Goal: Information Seeking & Learning: Check status

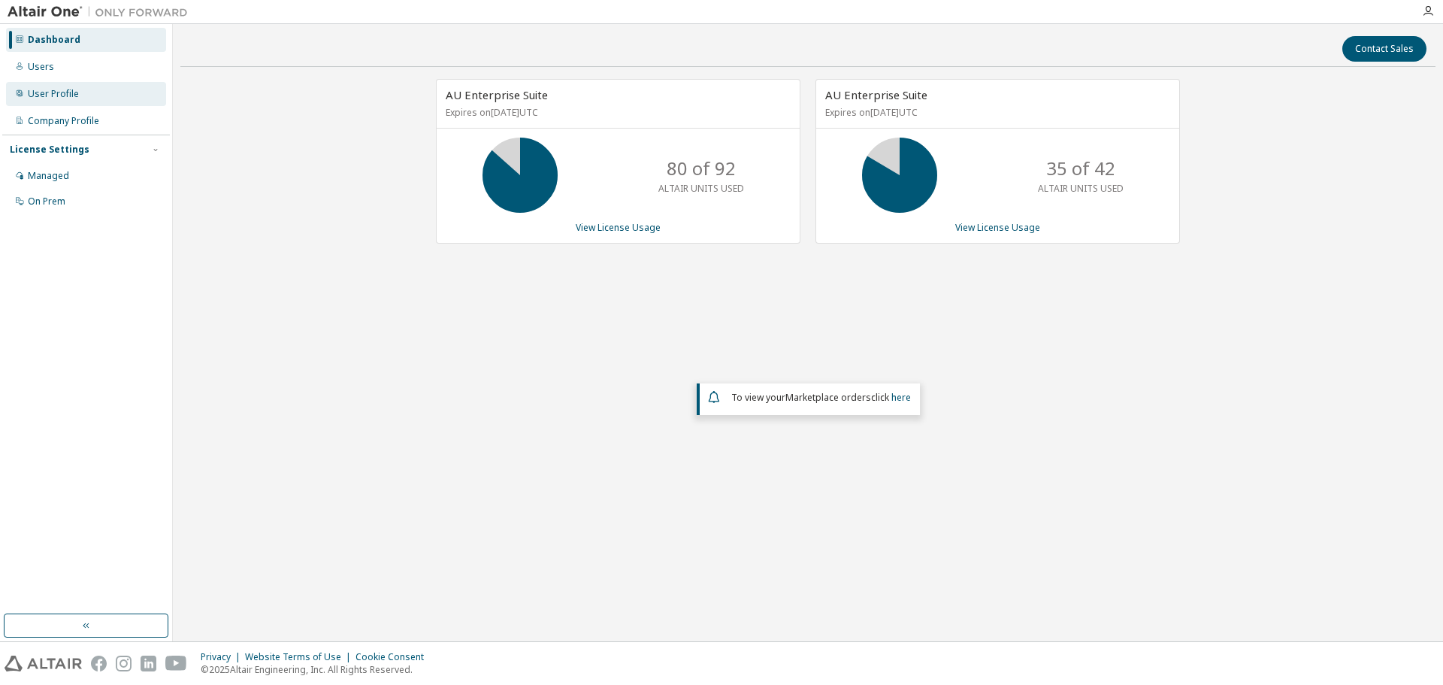
click at [52, 94] on div "User Profile" at bounding box center [53, 94] width 51 height 12
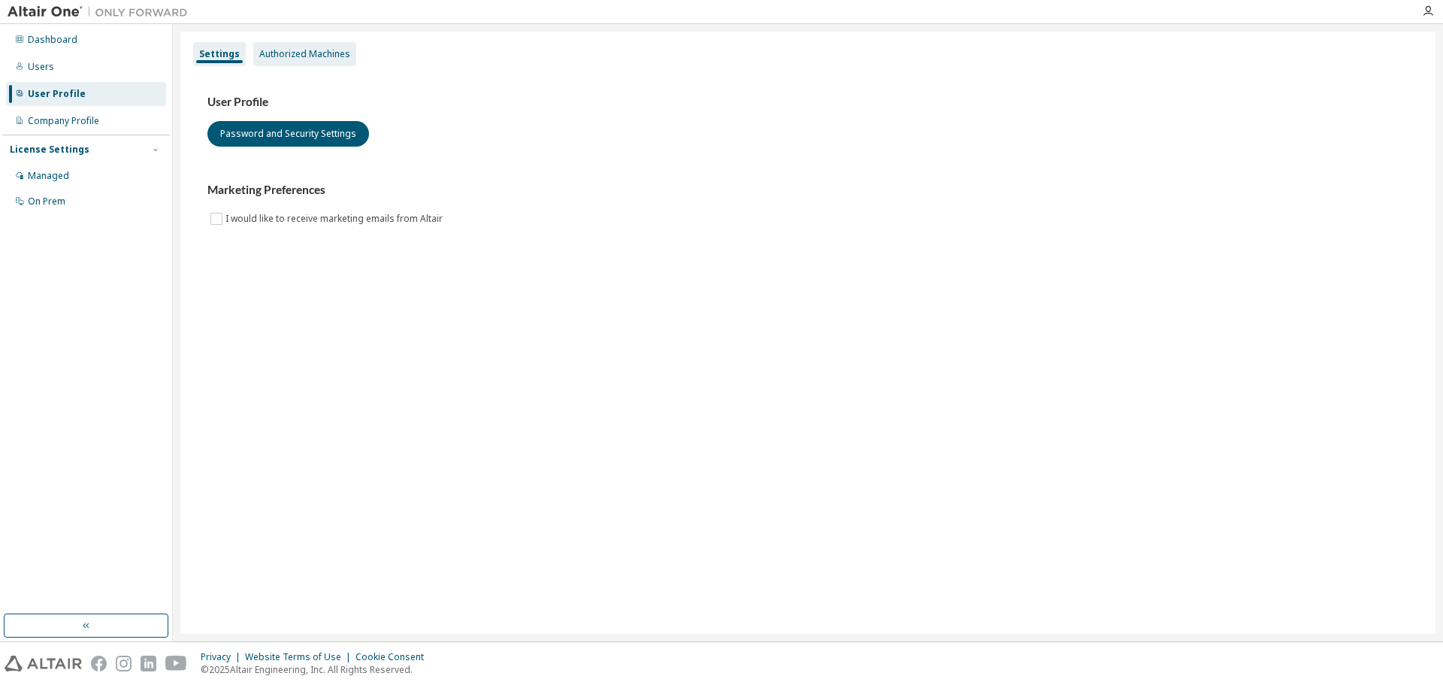
click at [322, 57] on div "Authorized Machines" at bounding box center [304, 54] width 91 height 12
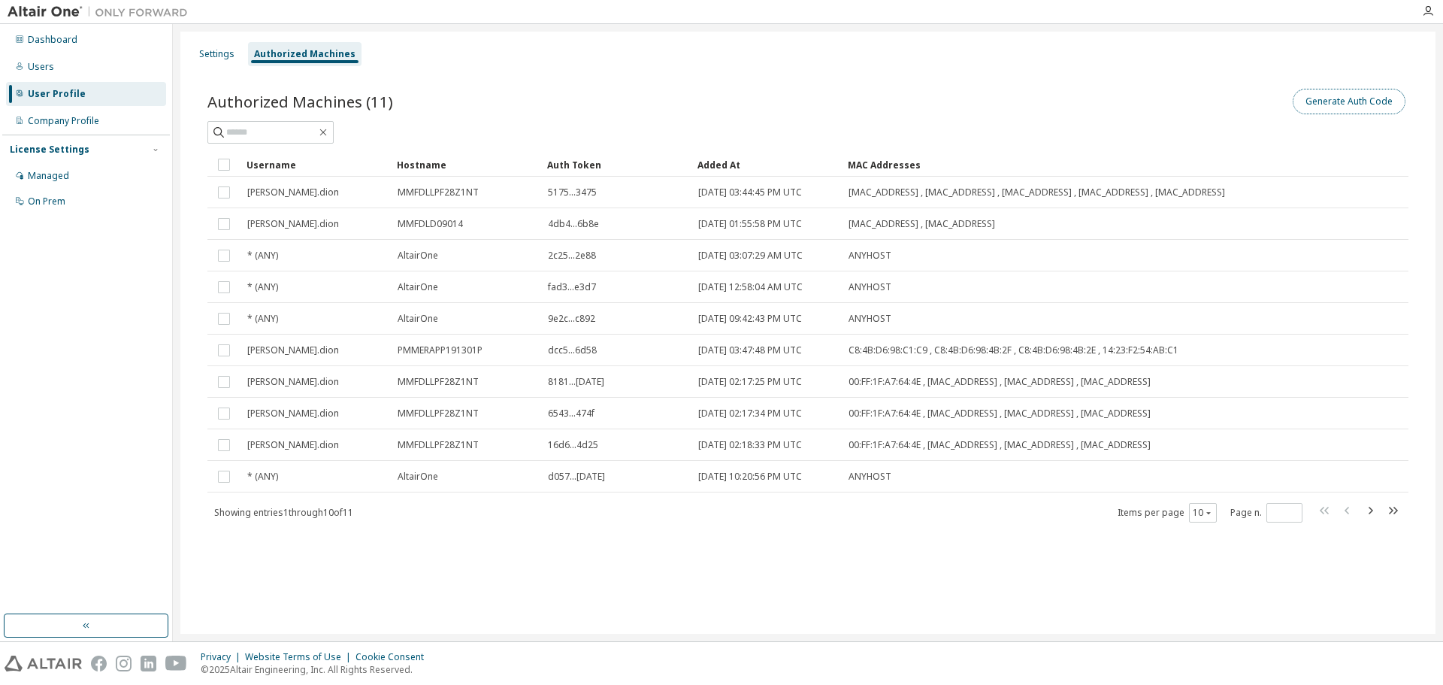
click at [1357, 102] on button "Generate Auth Code" at bounding box center [1349, 102] width 113 height 26
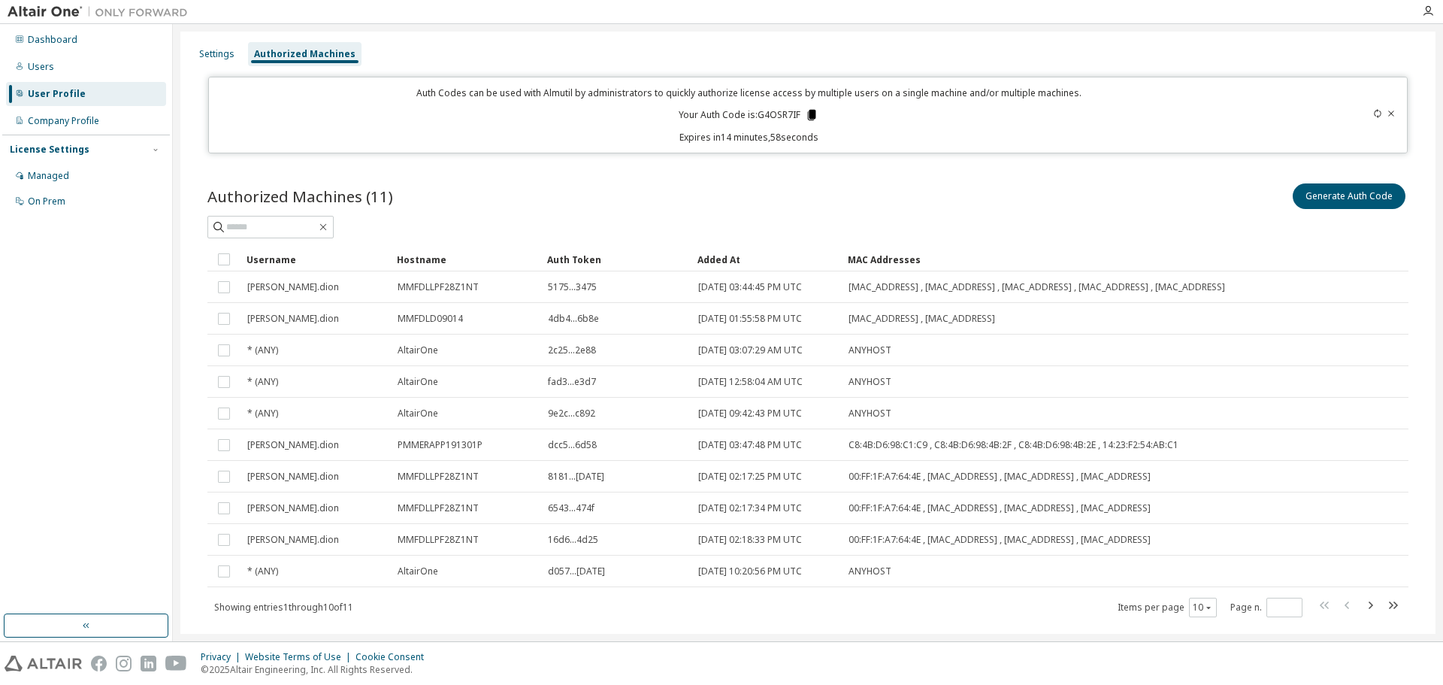
click at [813, 114] on icon at bounding box center [812, 115] width 8 height 11
click at [65, 180] on div "Managed" at bounding box center [48, 176] width 41 height 12
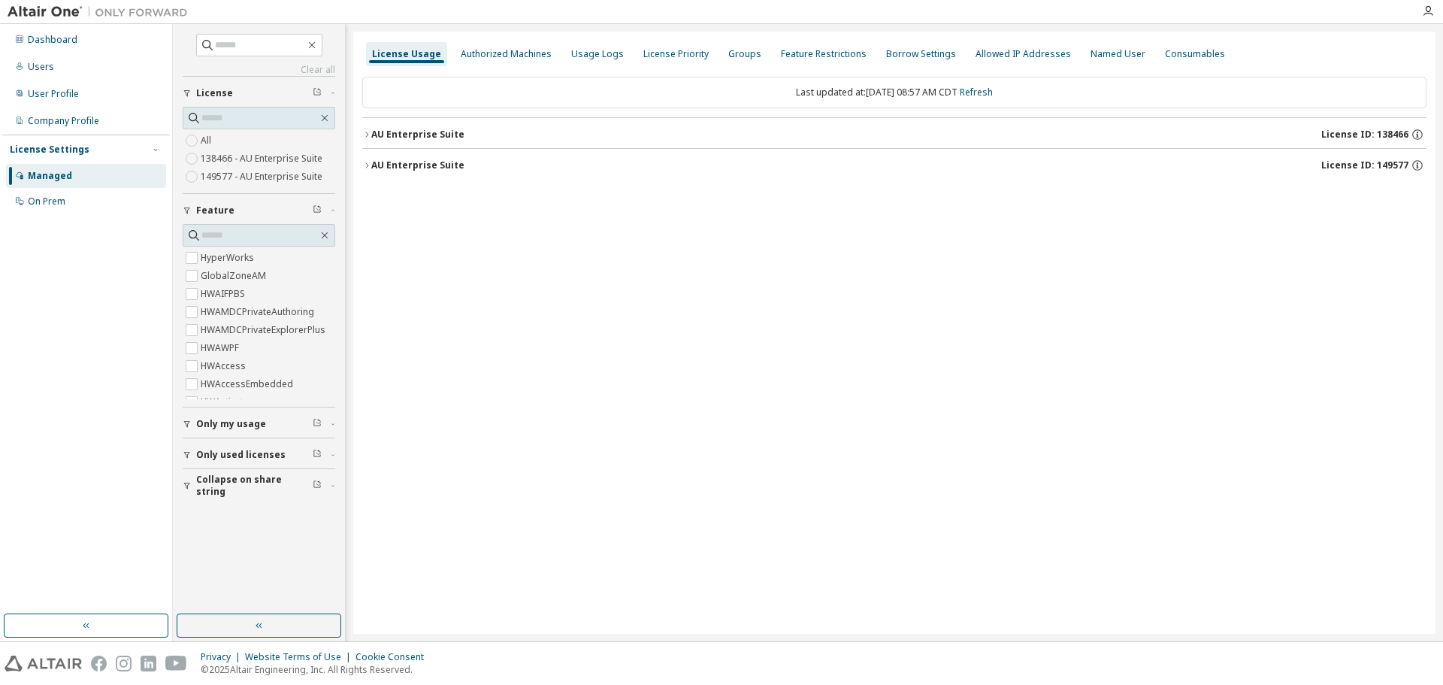
click at [428, 165] on div "AU Enterprise Suite" at bounding box center [417, 165] width 93 height 12
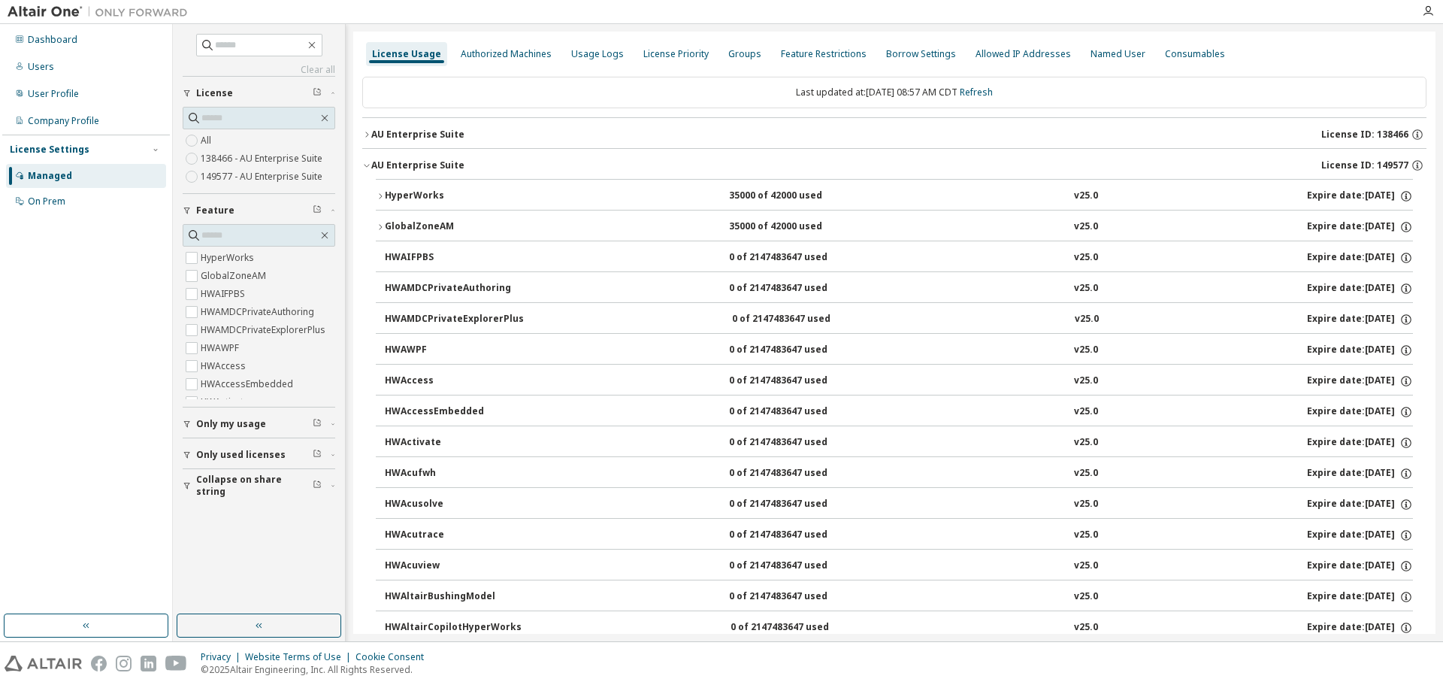
click at [428, 131] on div "AU Enterprise Suite" at bounding box center [417, 135] width 93 height 12
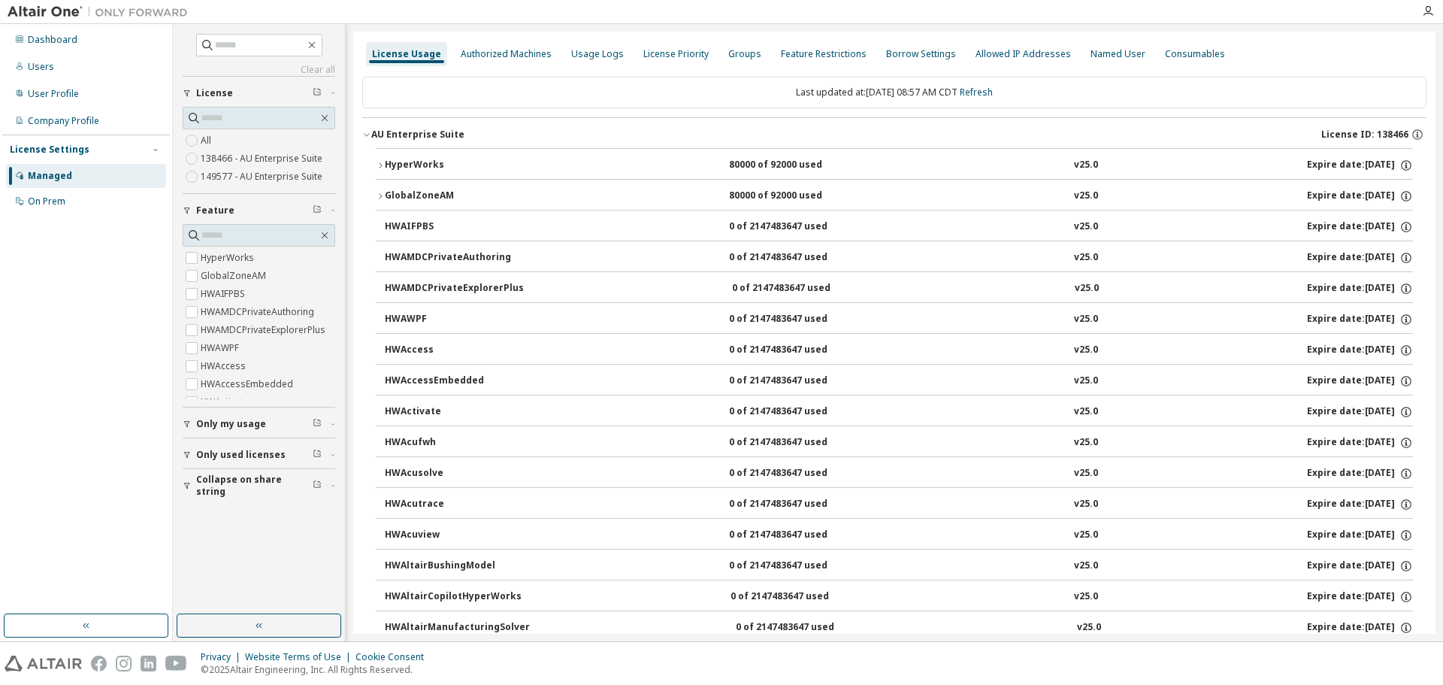
click at [365, 130] on icon "button" at bounding box center [366, 134] width 9 height 9
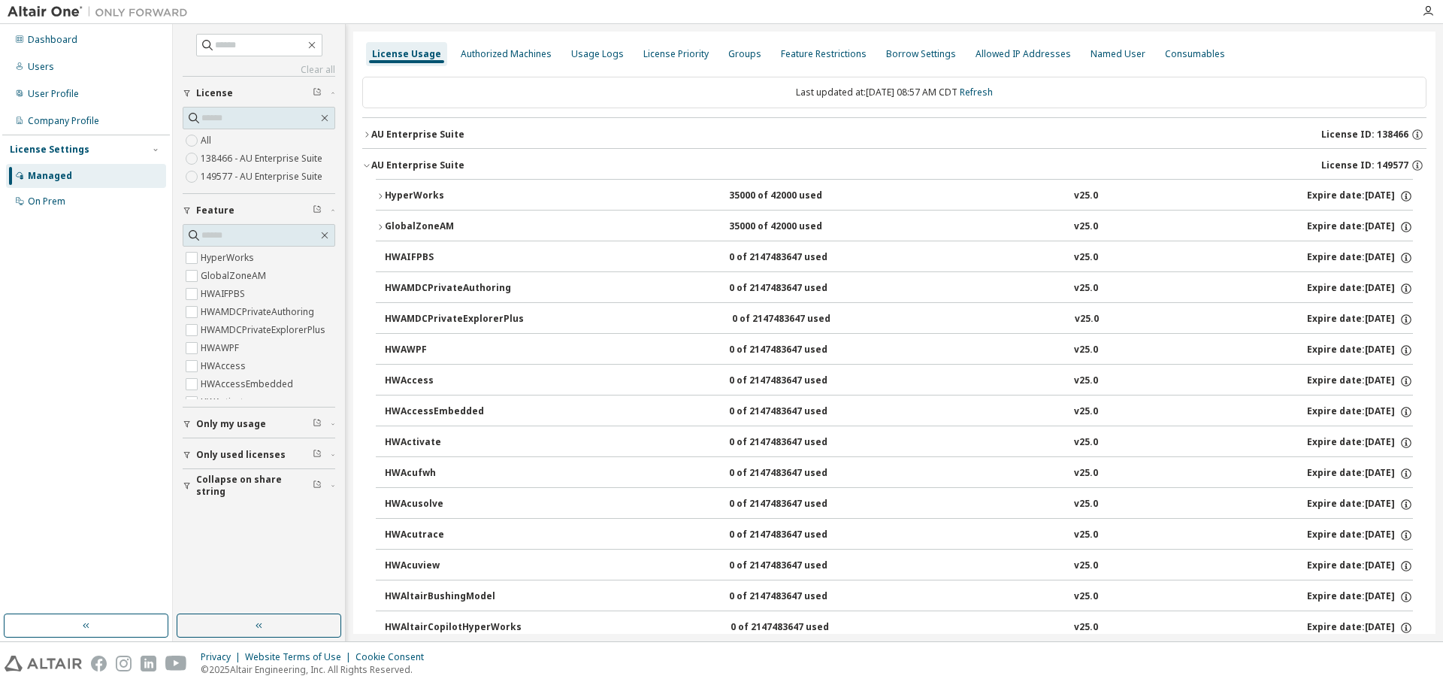
click at [383, 134] on div "AU Enterprise Suite" at bounding box center [417, 135] width 93 height 12
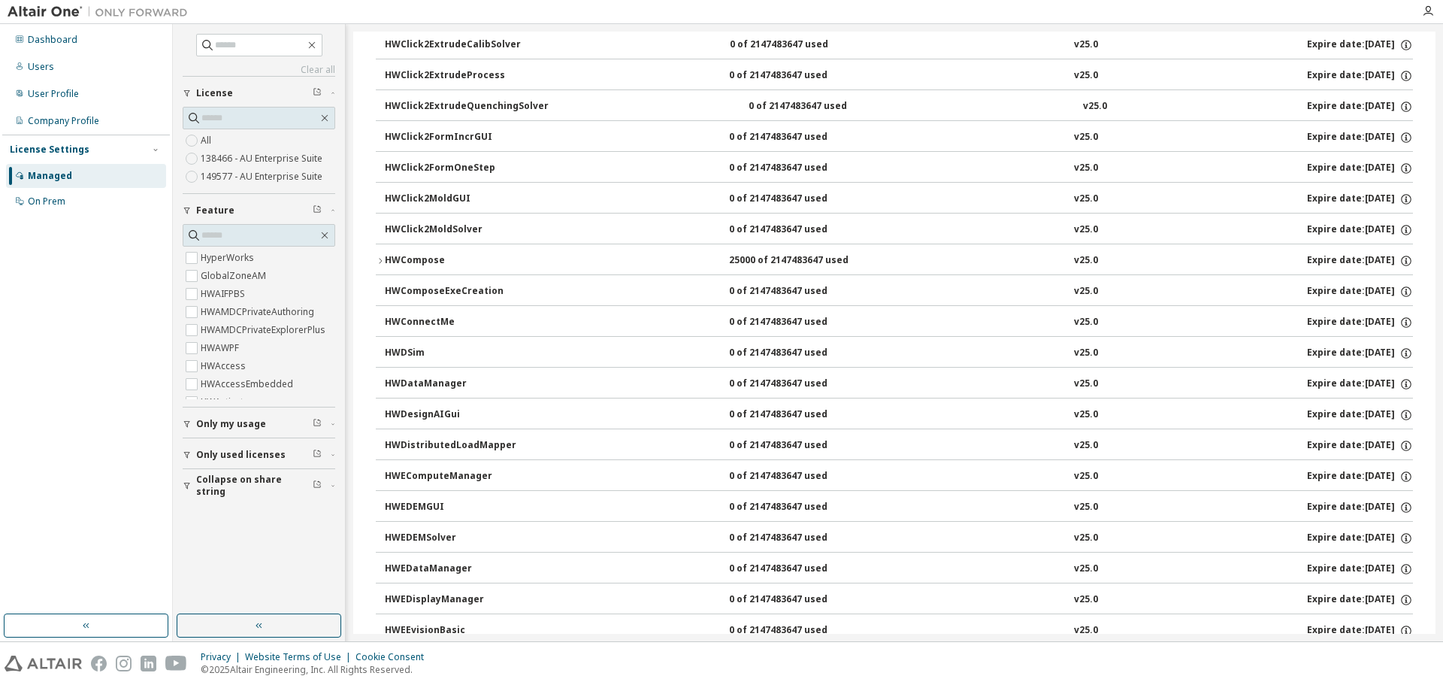
scroll to position [1053, 0]
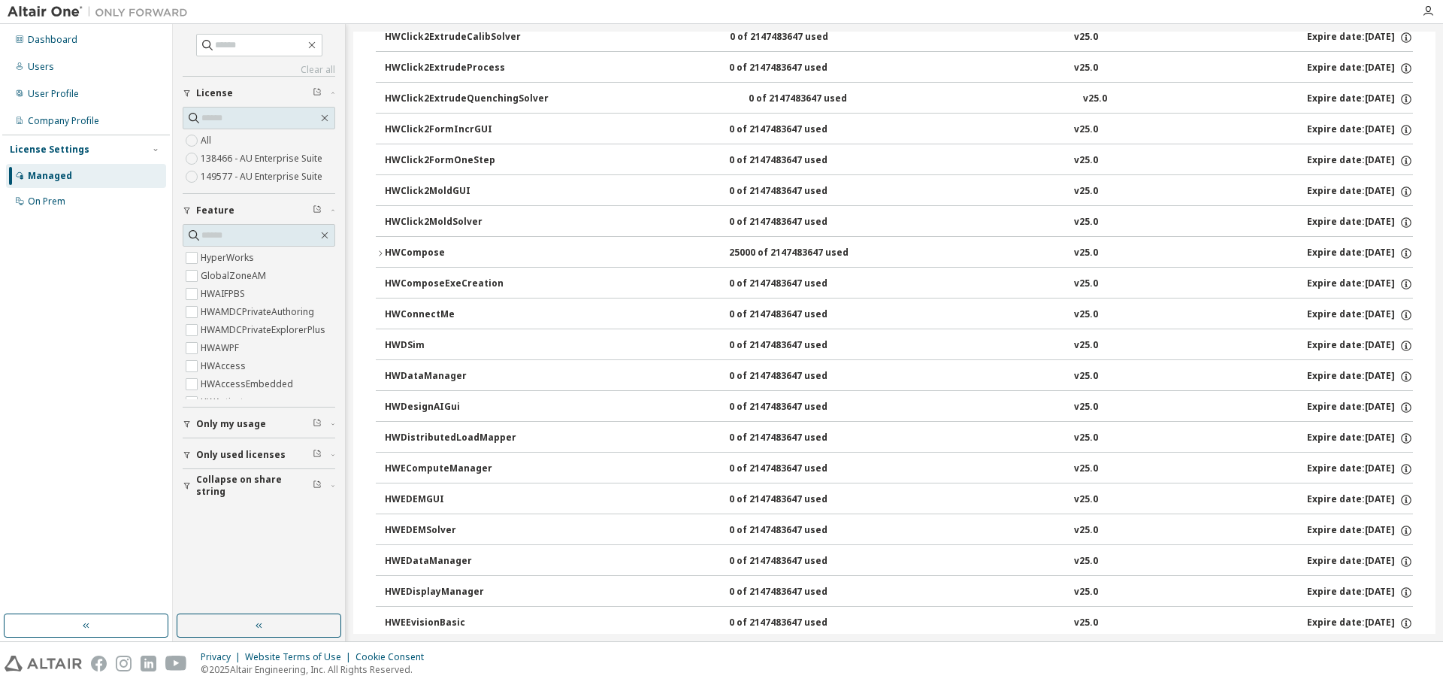
click at [386, 255] on div "HWCompose" at bounding box center [452, 254] width 135 height 14
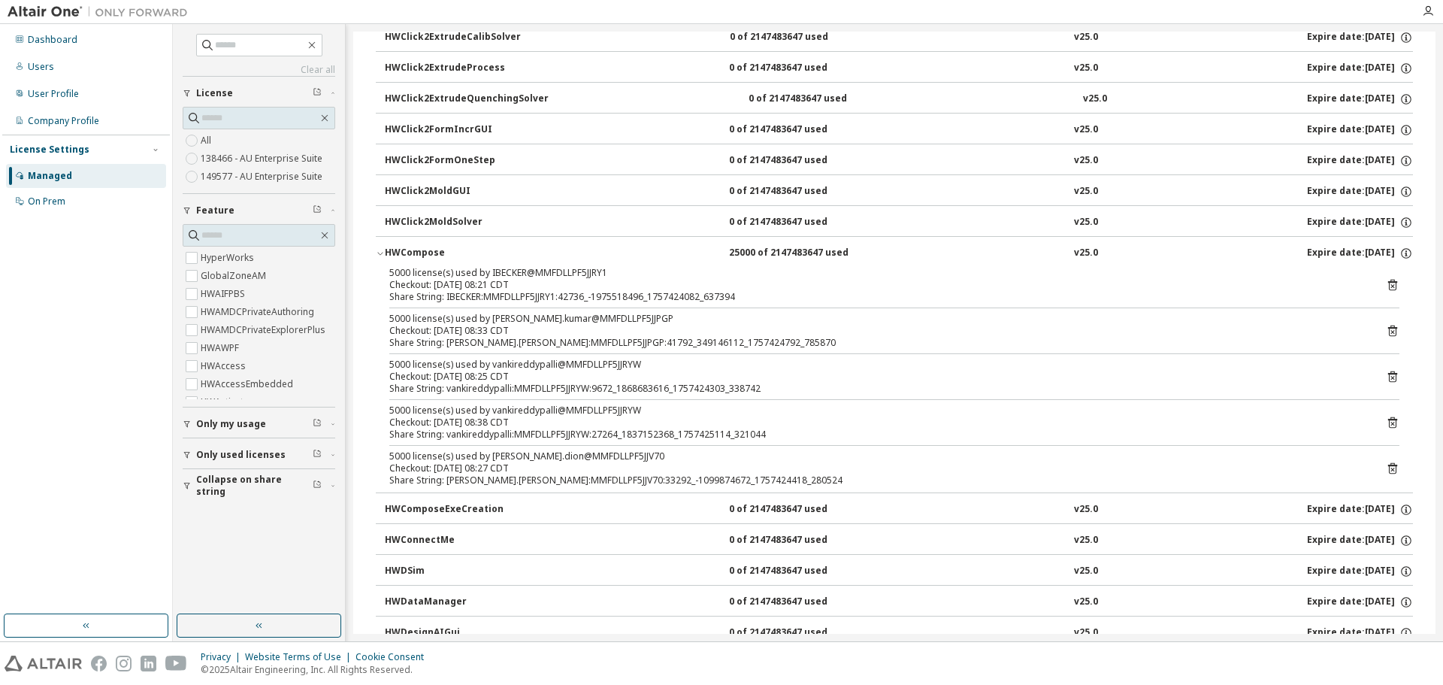
click at [1386, 472] on icon at bounding box center [1393, 469] width 14 height 14
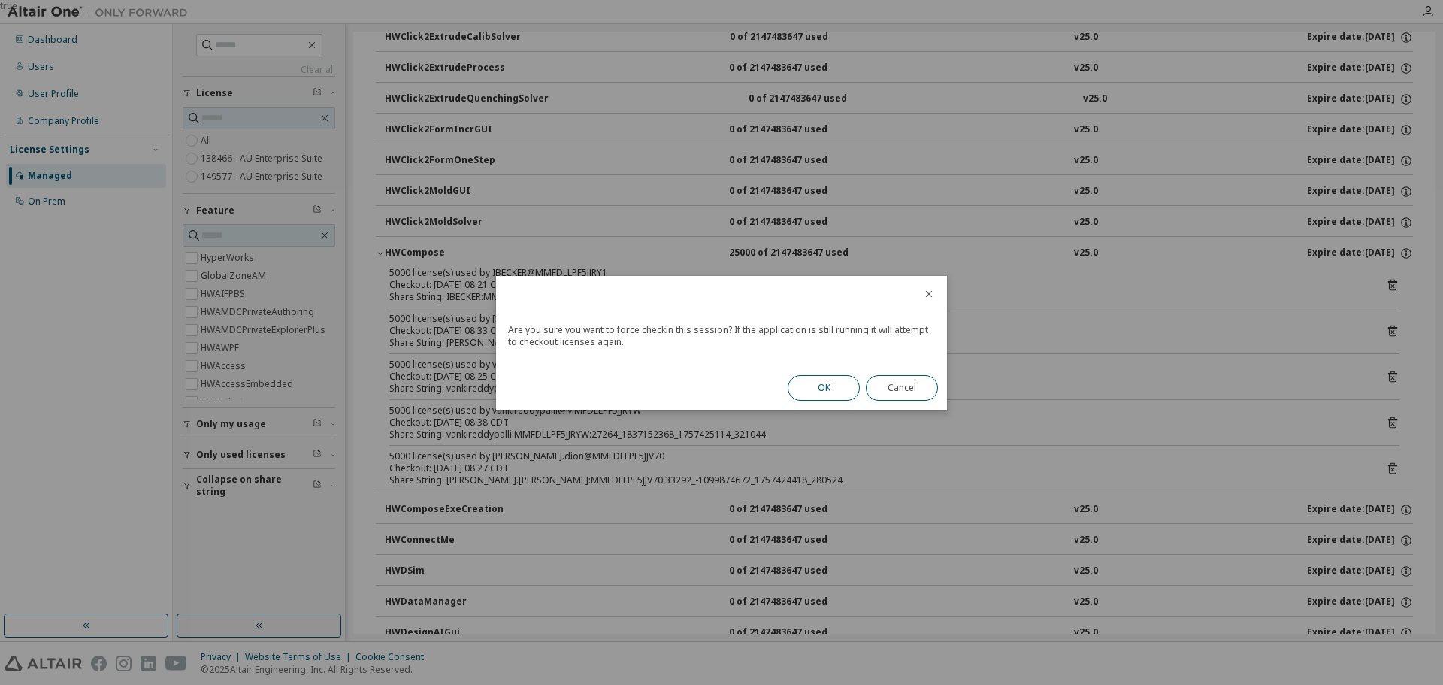
click at [832, 379] on button "OK" at bounding box center [824, 388] width 72 height 26
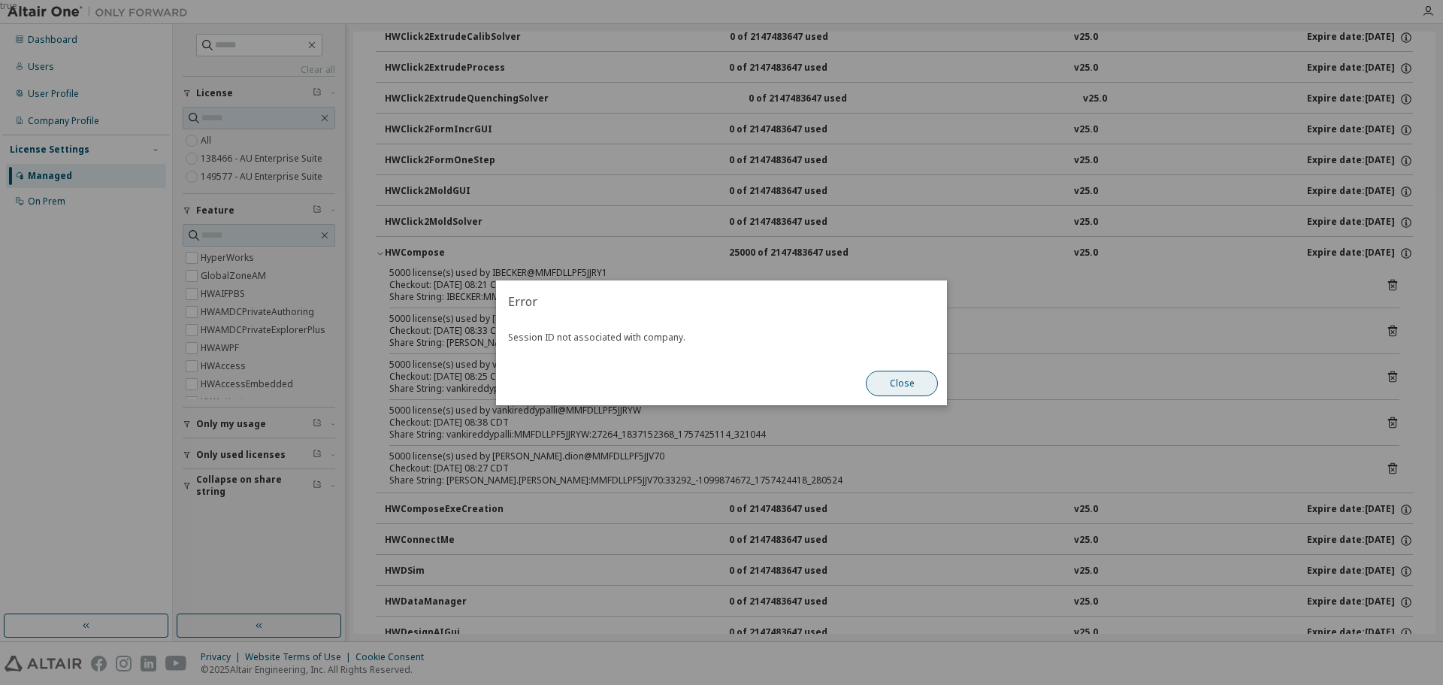
click at [907, 383] on button "Close" at bounding box center [902, 384] width 72 height 26
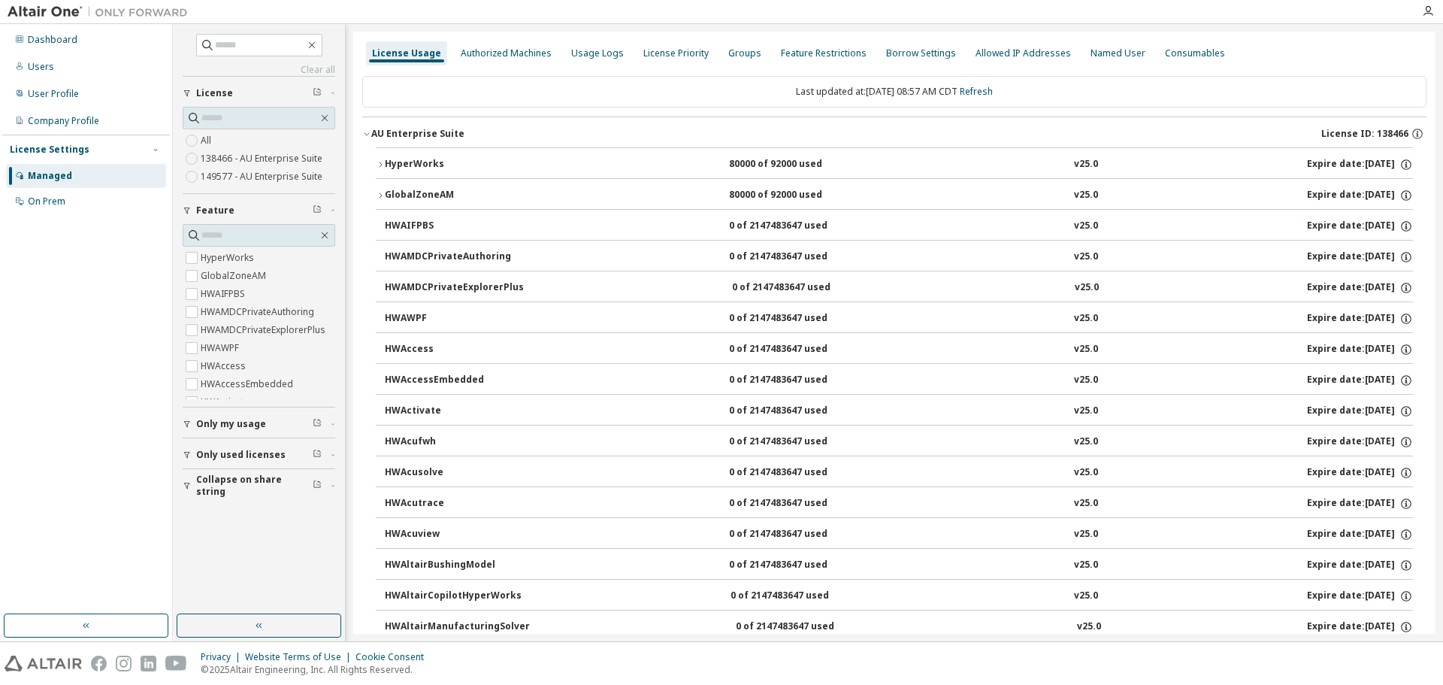
scroll to position [0, 0]
click at [266, 449] on span "Only used licenses" at bounding box center [240, 455] width 89 height 12
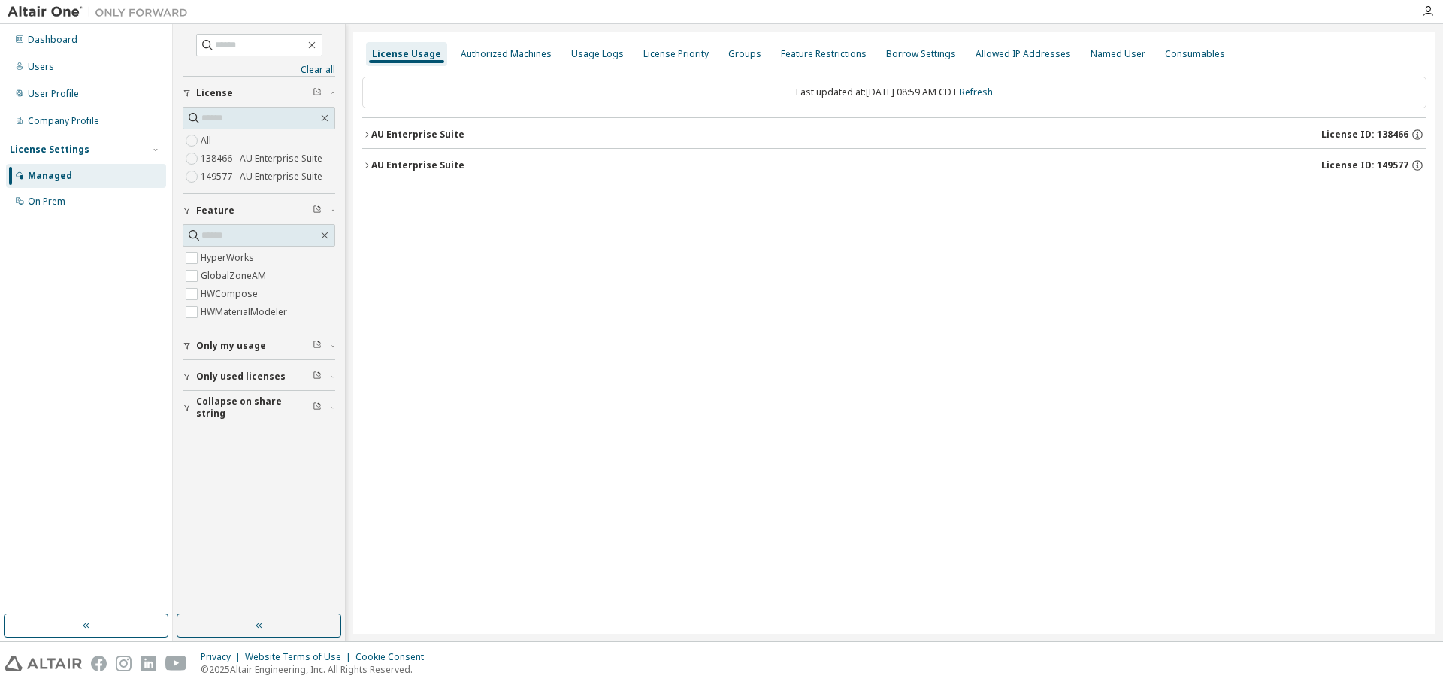
click at [394, 167] on div "AU Enterprise Suite" at bounding box center [417, 165] width 93 height 12
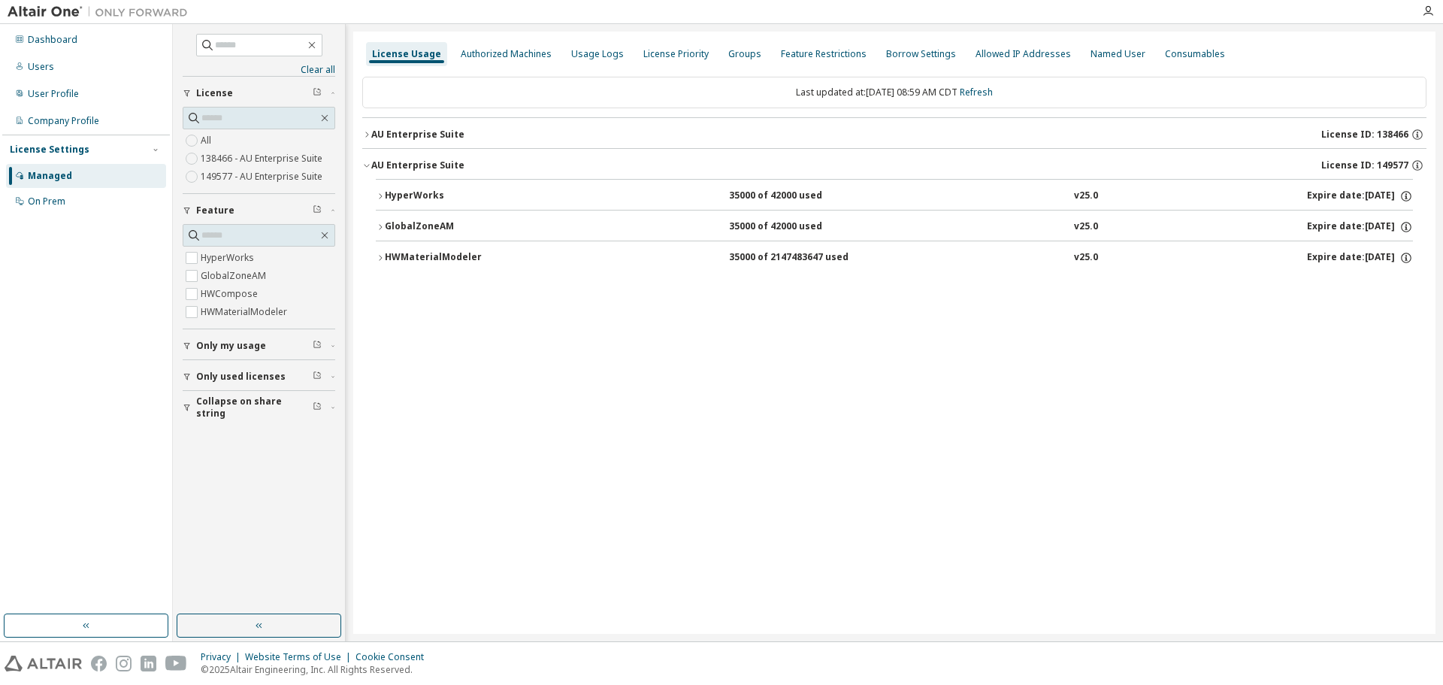
click at [389, 135] on div "AU Enterprise Suite" at bounding box center [417, 135] width 93 height 12
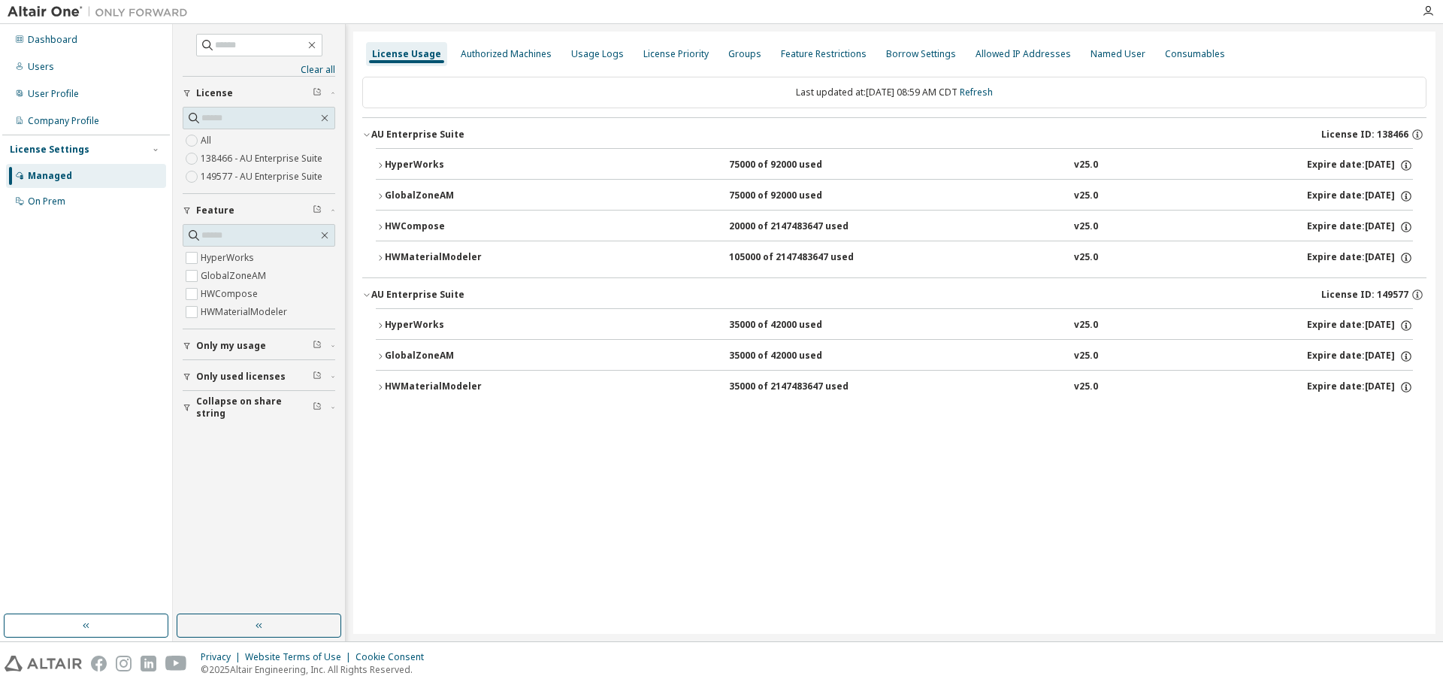
click at [386, 164] on div "HyperWorks" at bounding box center [452, 166] width 135 height 14
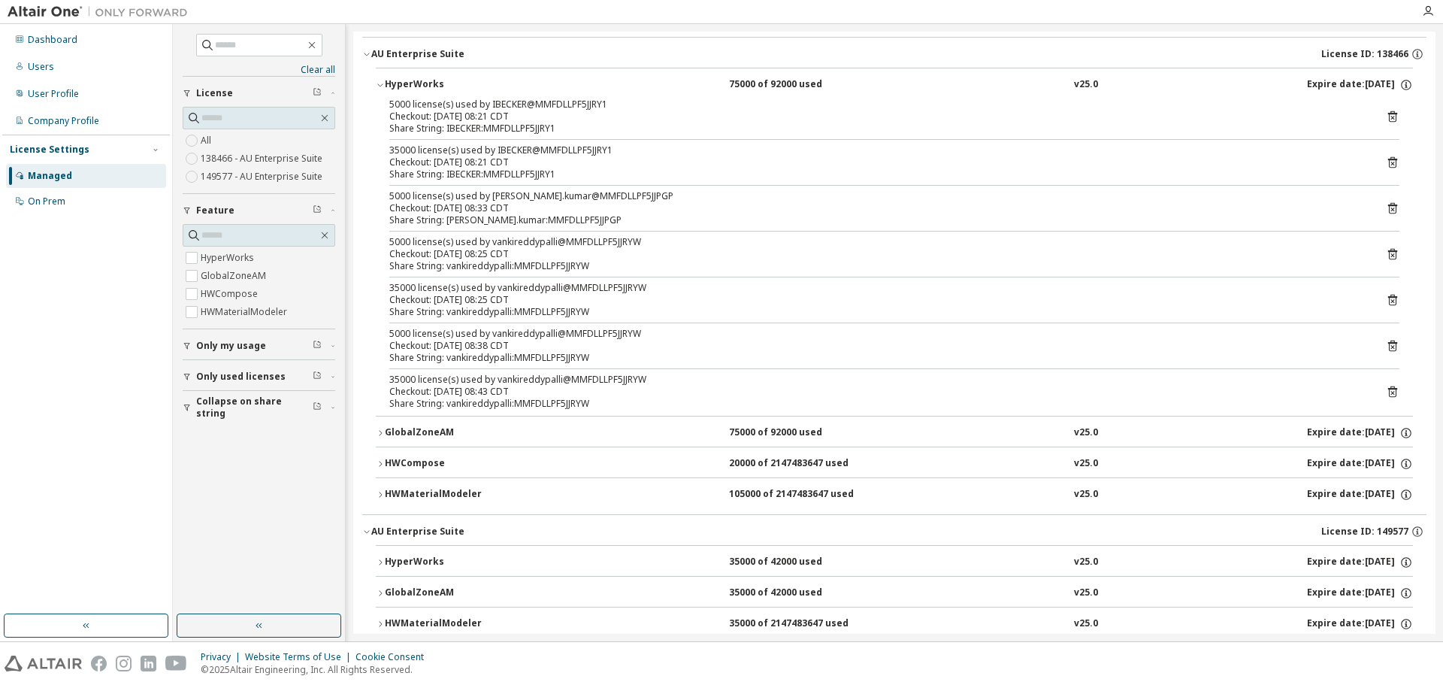
scroll to position [111, 0]
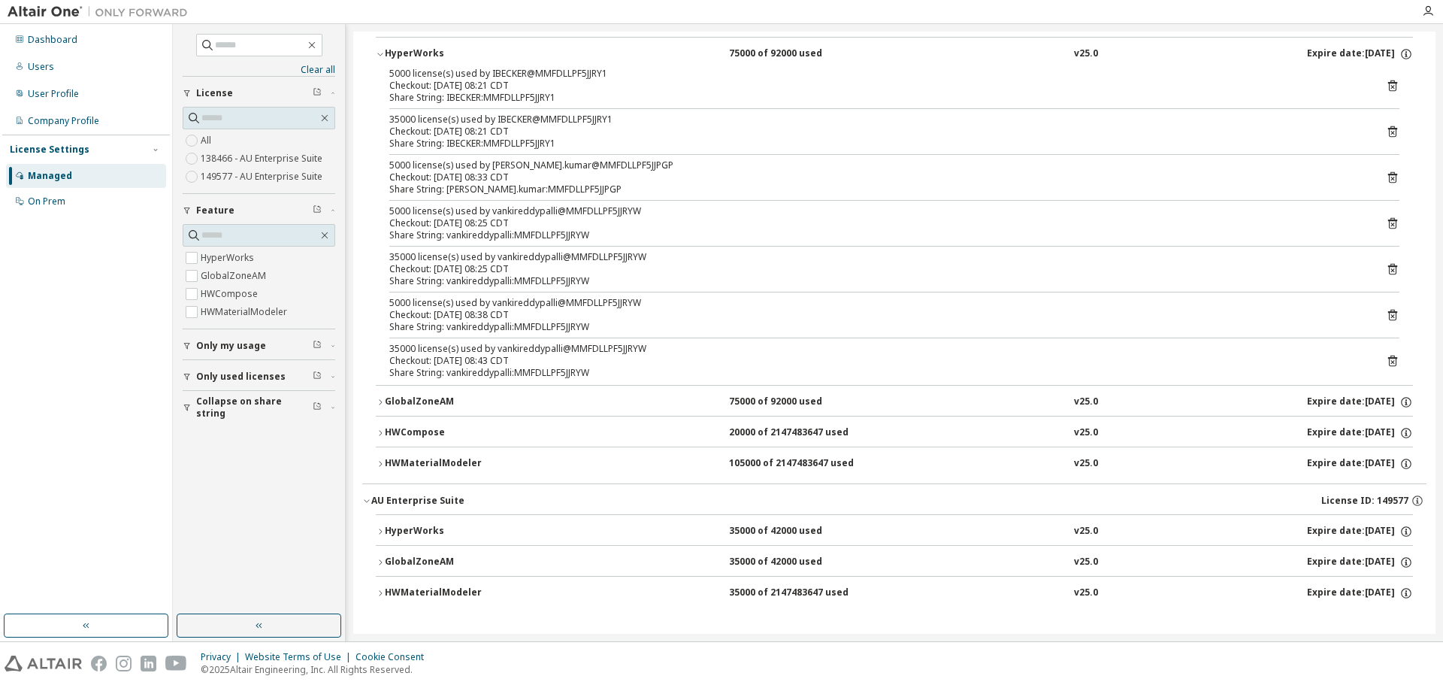
click at [430, 466] on div "HWMaterialModeler" at bounding box center [452, 464] width 135 height 14
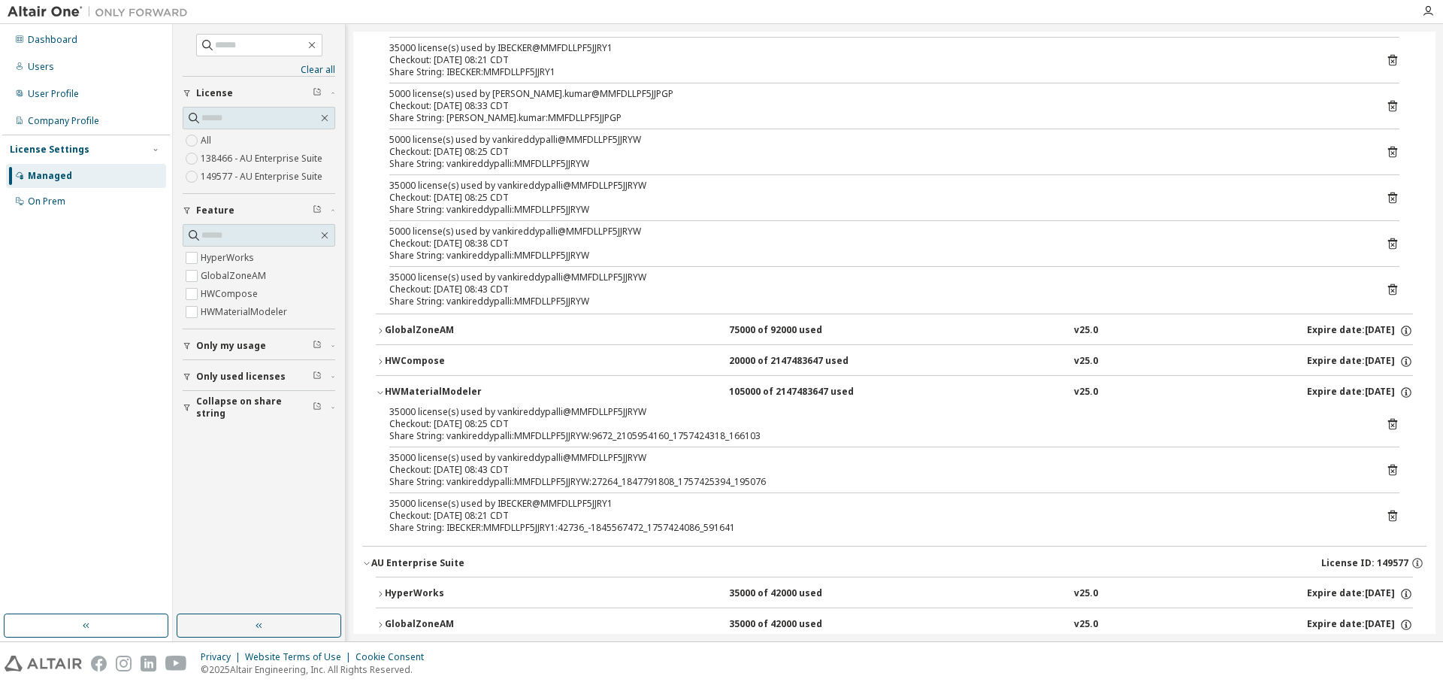
scroll to position [186, 0]
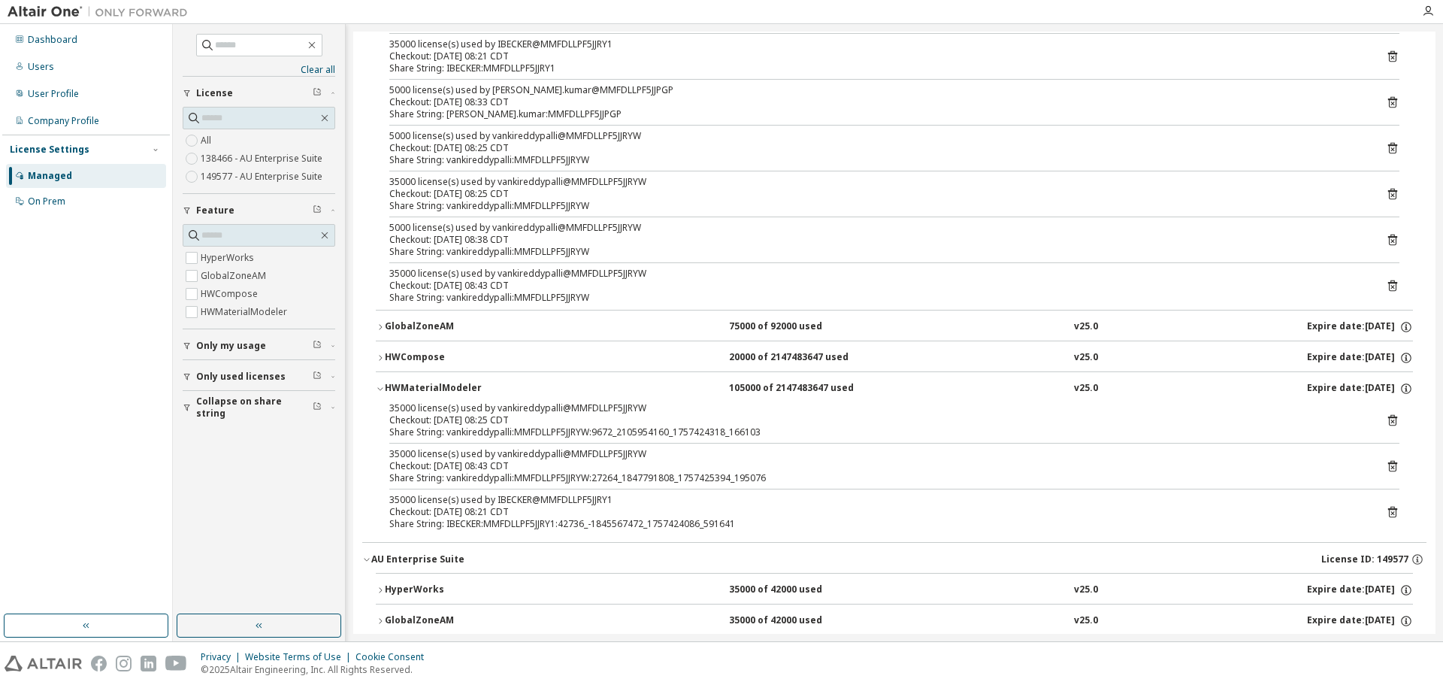
click at [450, 380] on button "HWMaterialModeler 105000 of 2147483647 used v25.0 Expire date: [DATE]" at bounding box center [894, 388] width 1037 height 33
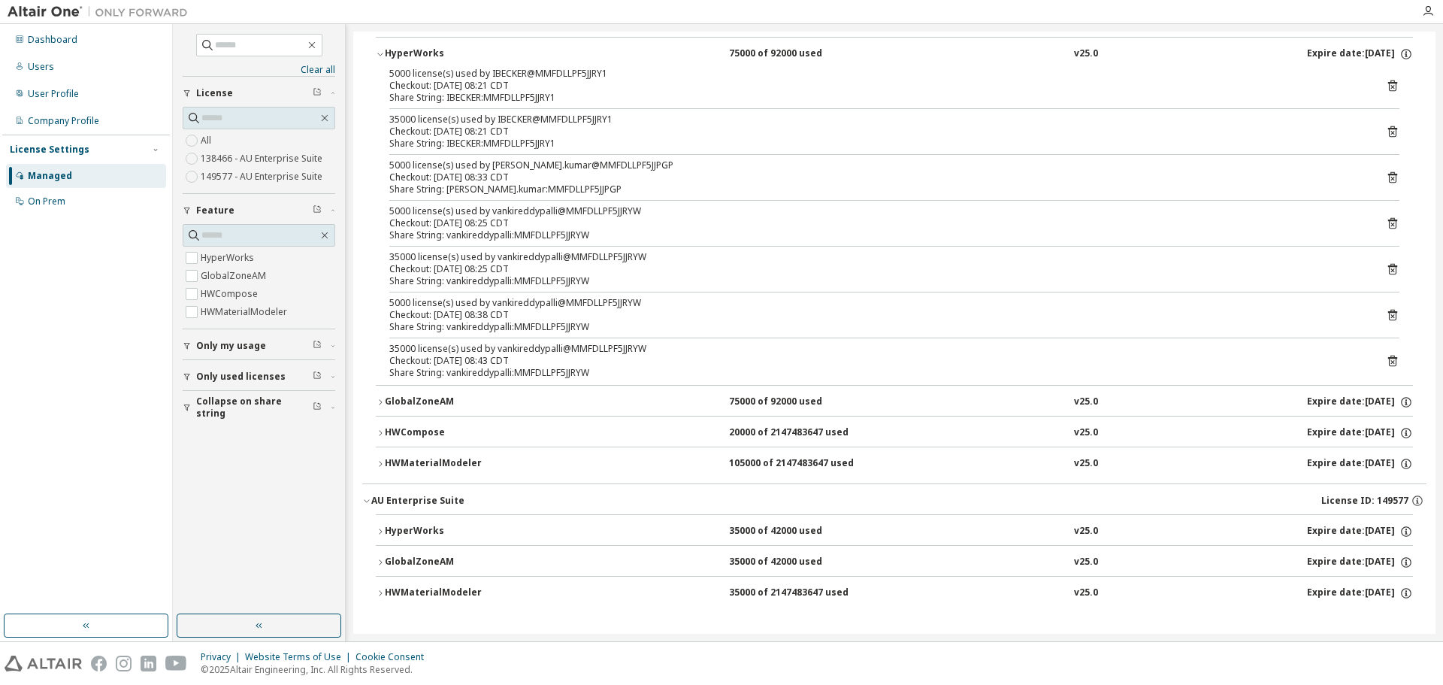
scroll to position [111, 0]
click at [423, 416] on button "HWCompose 20000 of 2147483647 used v25.0 Expire date: [DATE]" at bounding box center [894, 432] width 1037 height 33
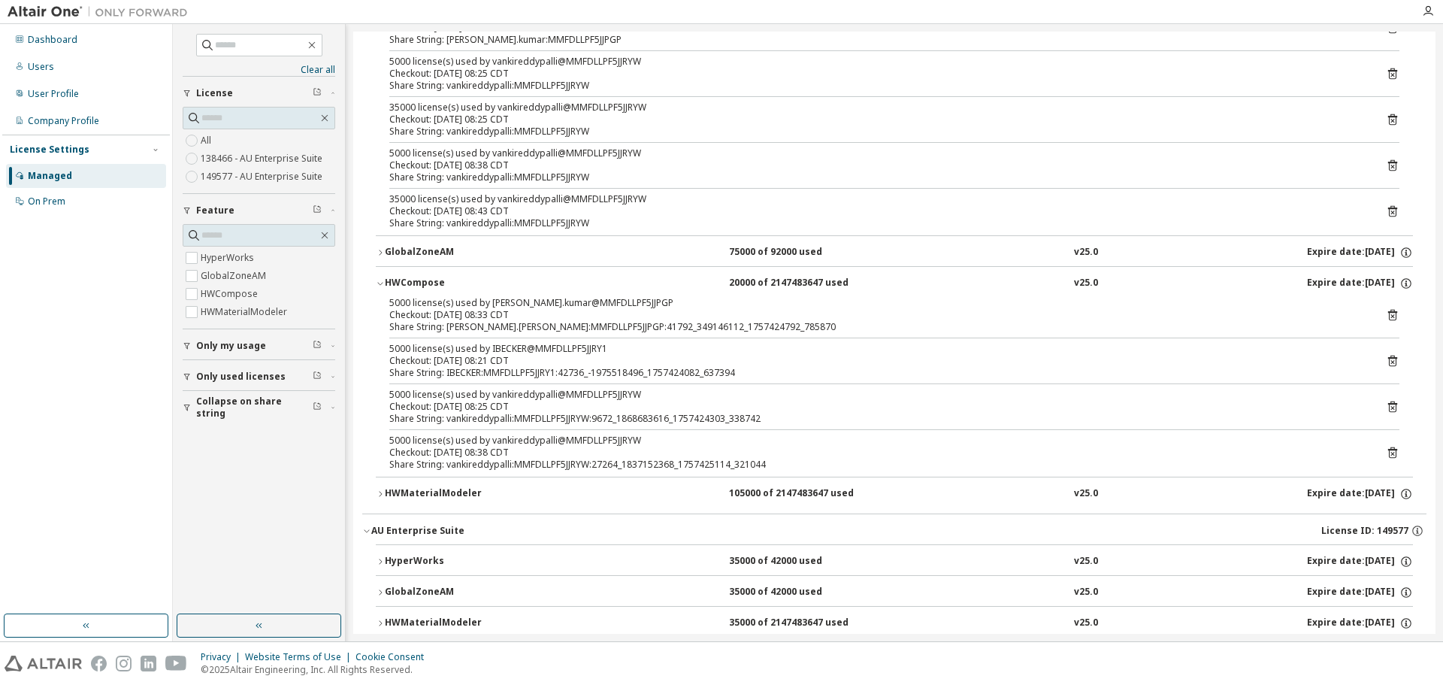
scroll to position [262, 0]
click at [413, 285] on div "HWCompose" at bounding box center [452, 283] width 135 height 14
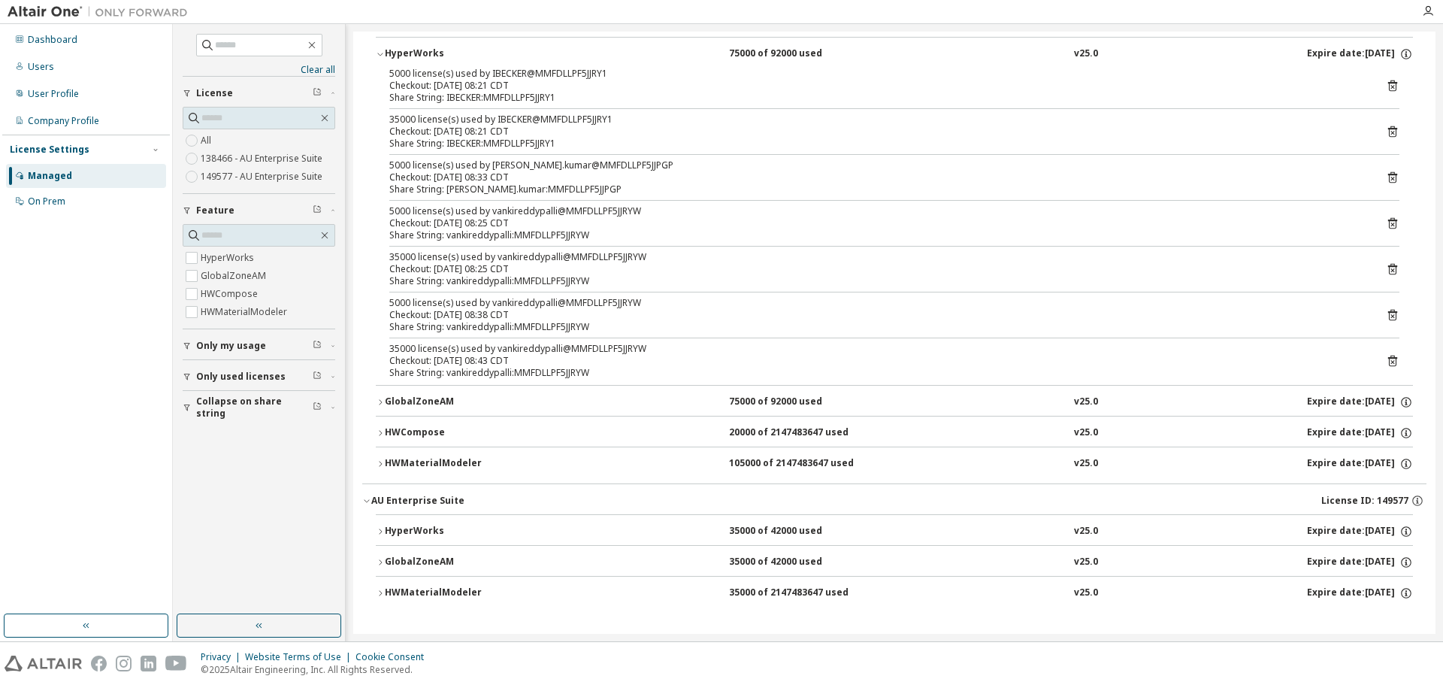
scroll to position [111, 0]
click at [426, 400] on div "GlobalZoneAM" at bounding box center [452, 402] width 135 height 14
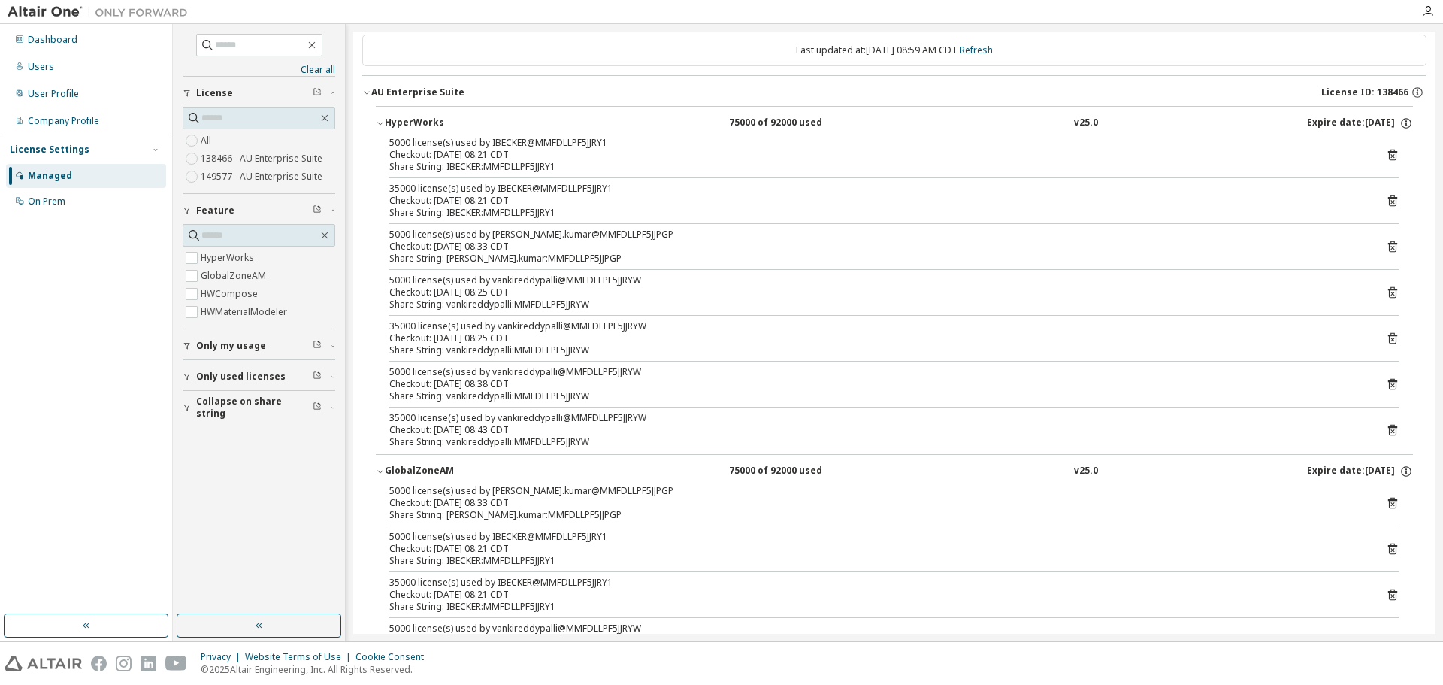
scroll to position [36, 0]
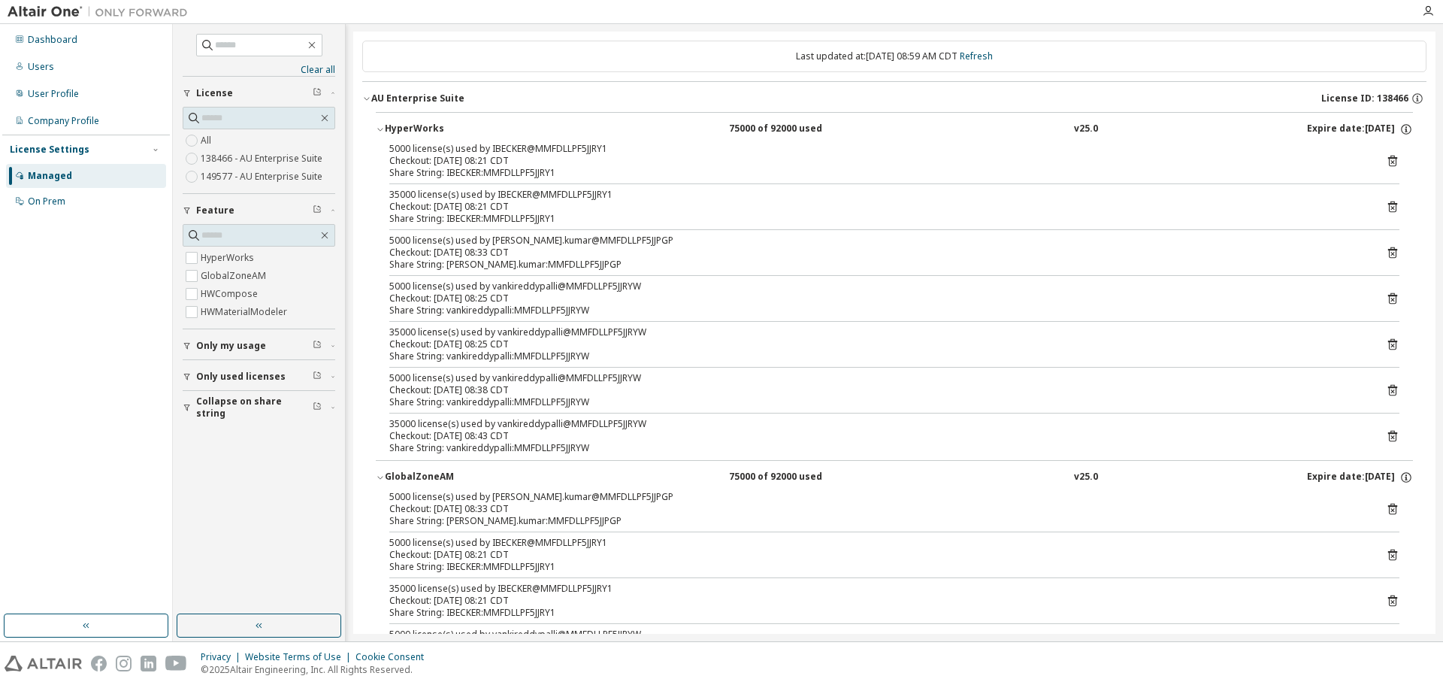
click at [1390, 303] on icon at bounding box center [1393, 299] width 14 height 14
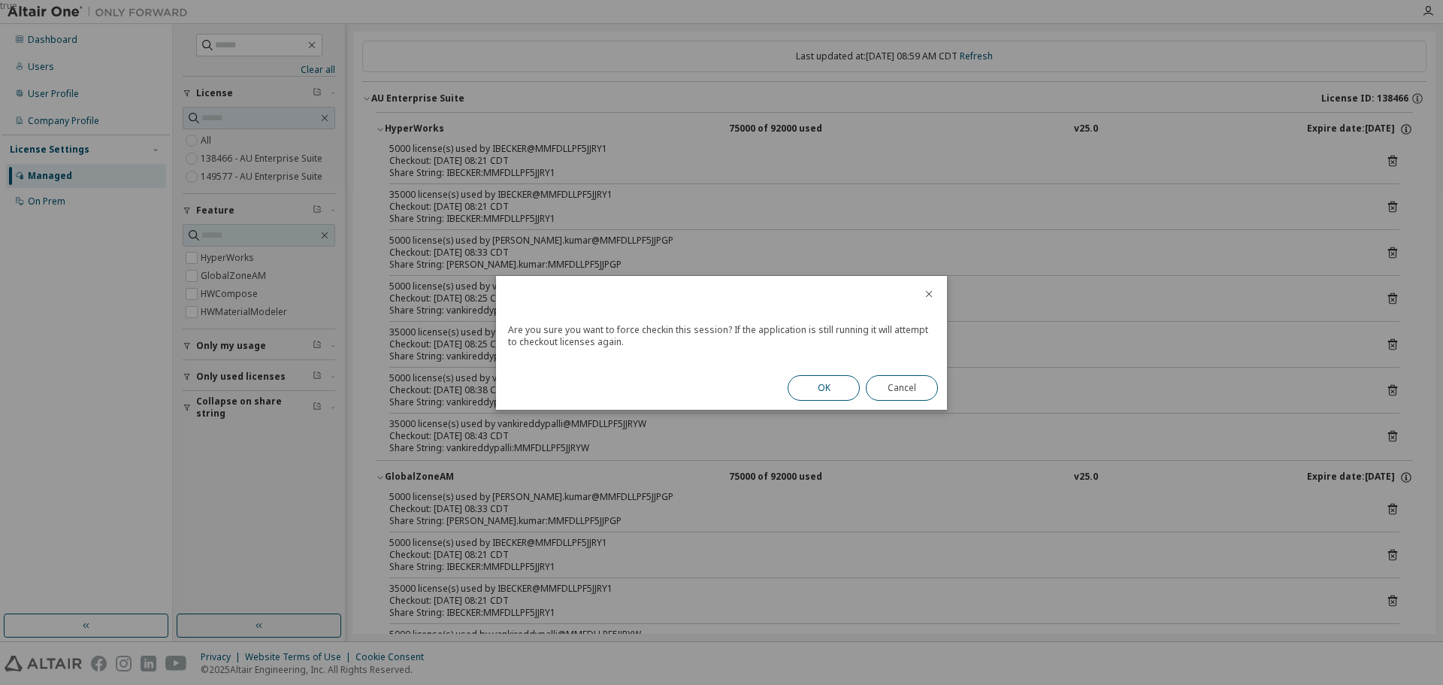
click at [843, 386] on button "OK" at bounding box center [824, 388] width 72 height 26
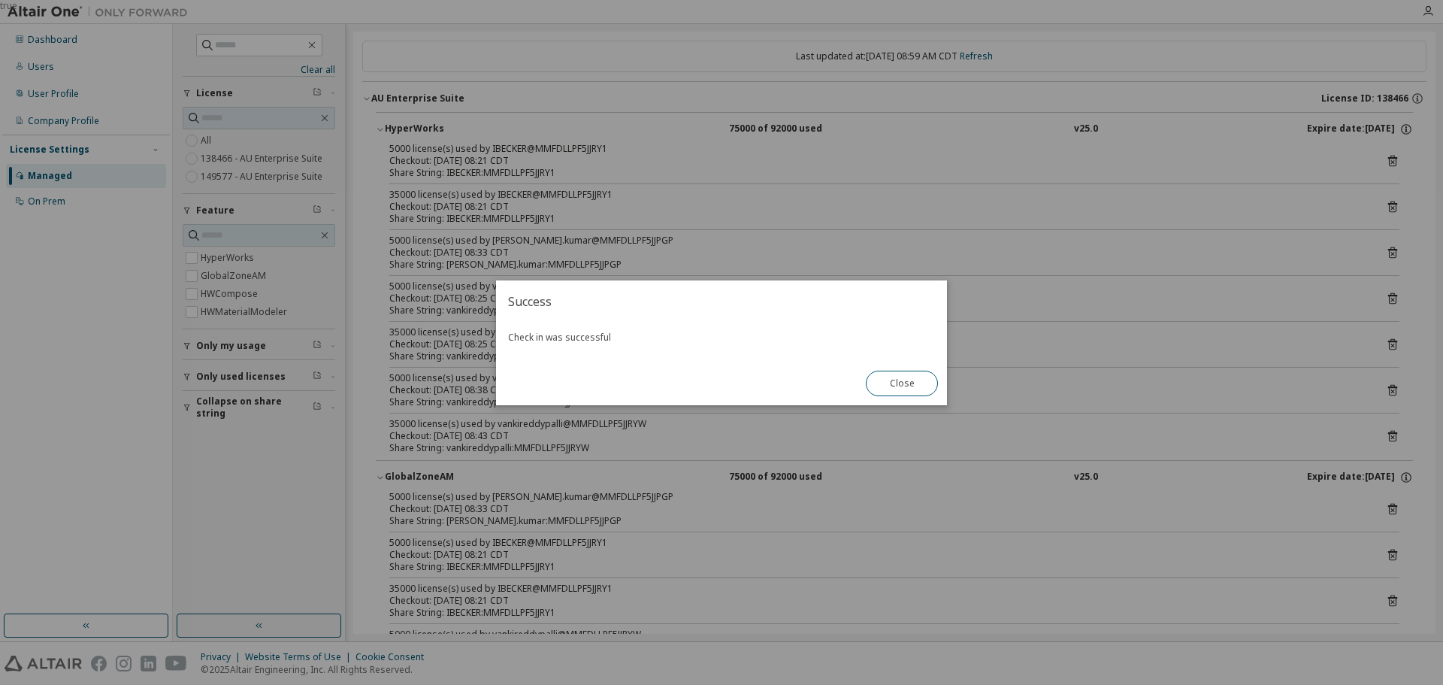
click at [897, 396] on div "Close" at bounding box center [902, 384] width 90 height 44
drag, startPoint x: 939, startPoint y: 382, endPoint x: 922, endPoint y: 392, distance: 20.2
click at [922, 392] on div "Close" at bounding box center [902, 384] width 90 height 44
click at [920, 392] on button "Close" at bounding box center [902, 384] width 72 height 26
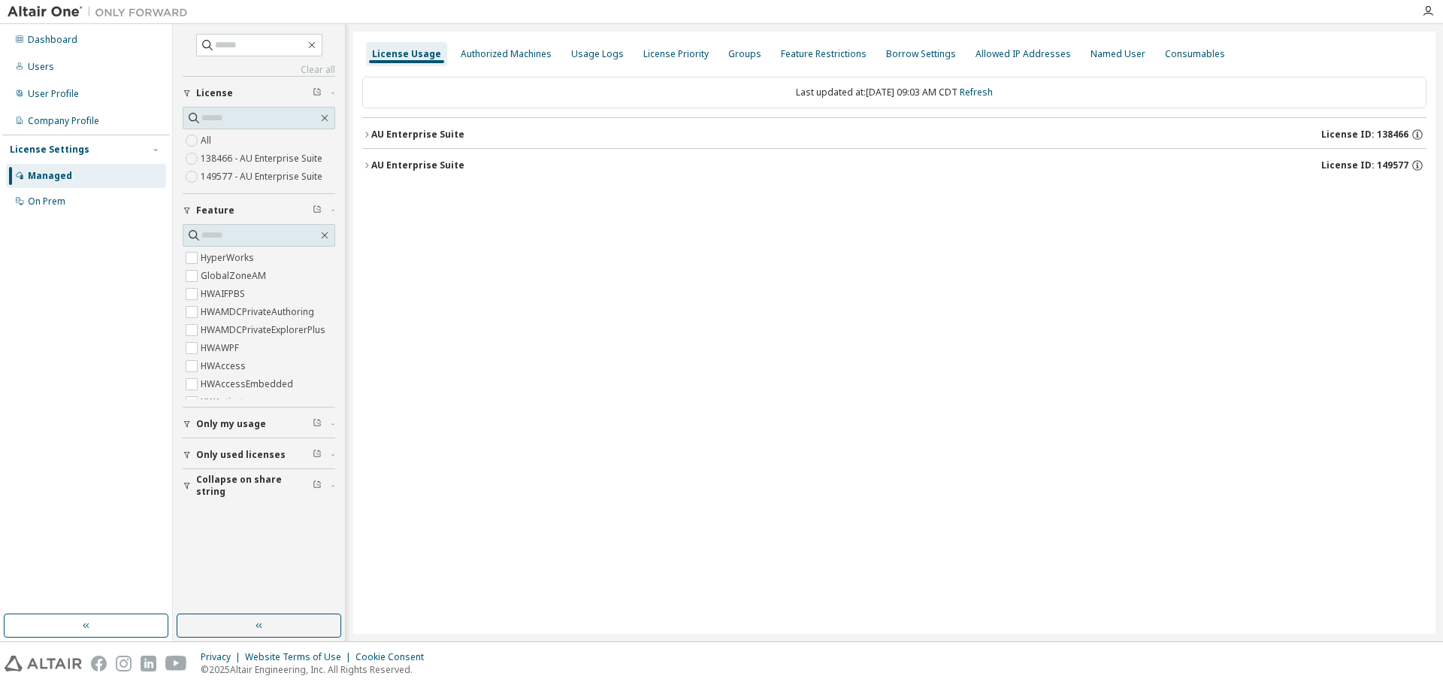
click at [438, 165] on div "AU Enterprise Suite" at bounding box center [417, 165] width 93 height 12
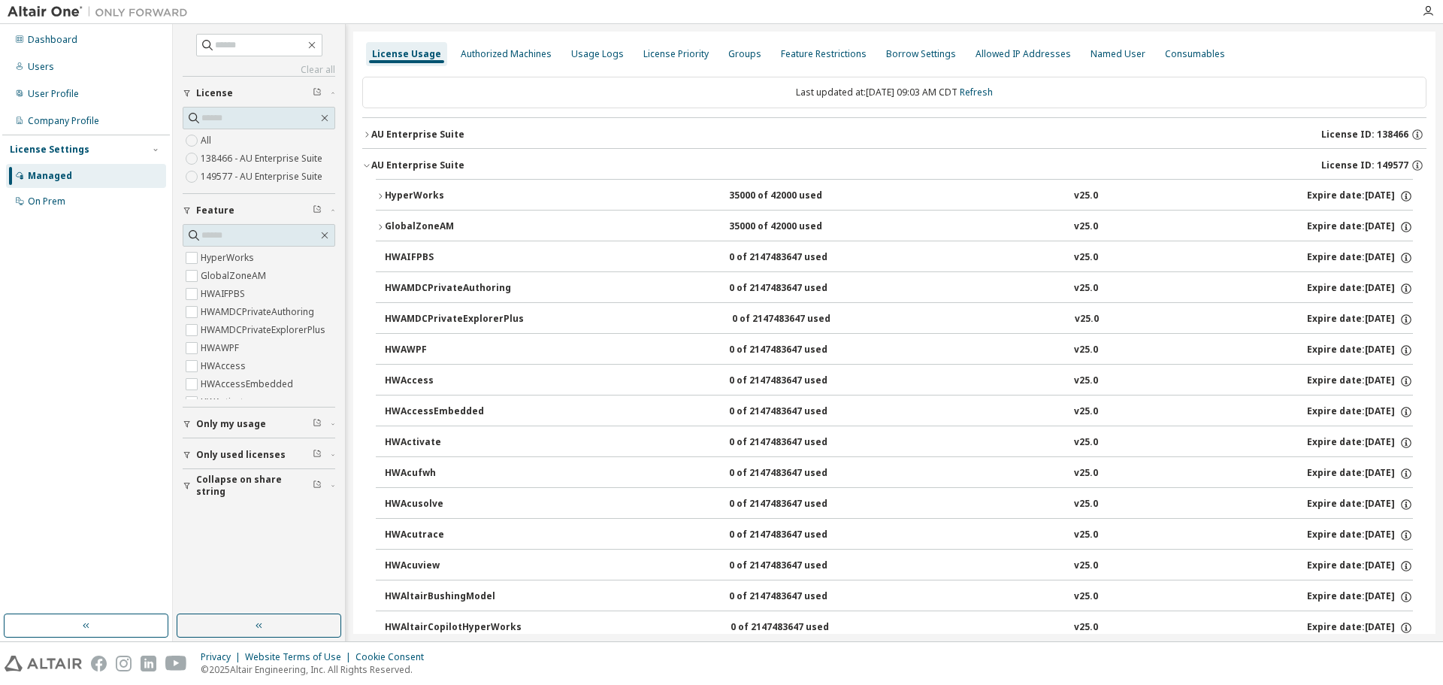
click at [439, 134] on div "AU Enterprise Suite" at bounding box center [417, 135] width 93 height 12
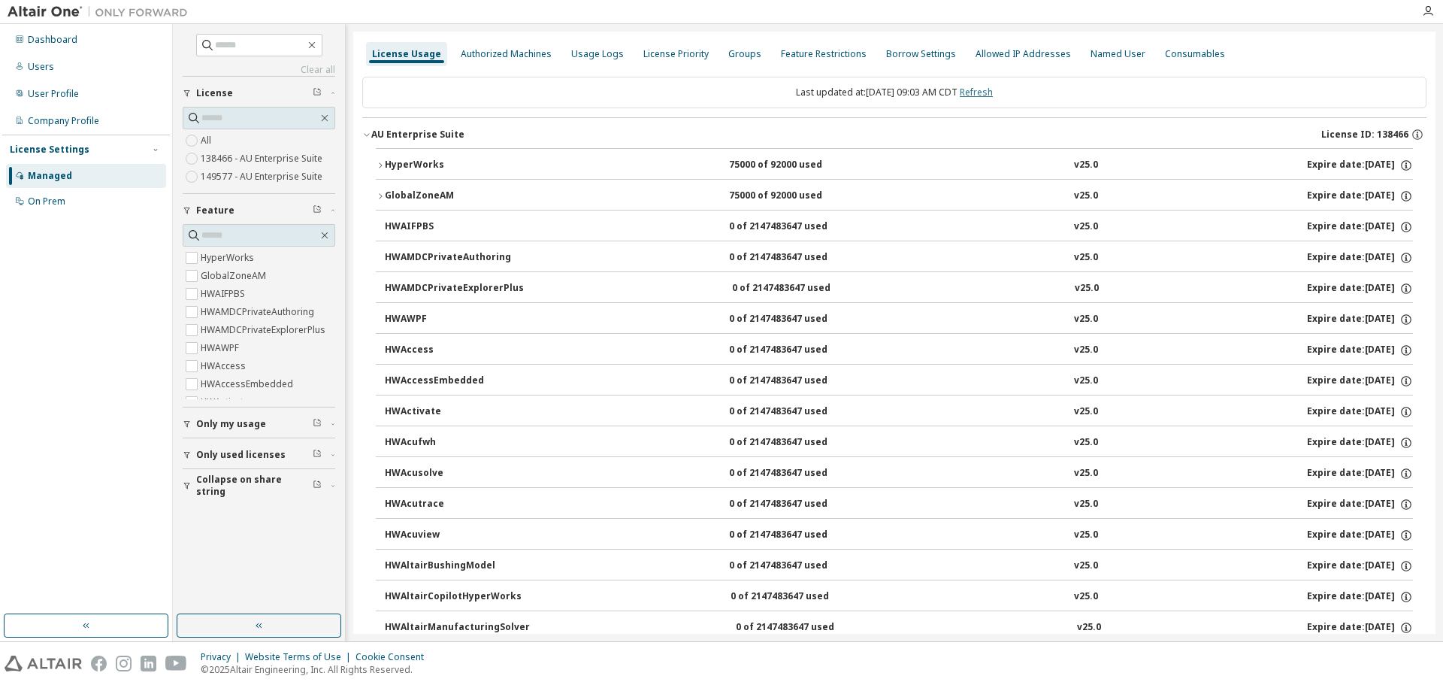
click at [987, 94] on link "Refresh" at bounding box center [976, 92] width 33 height 13
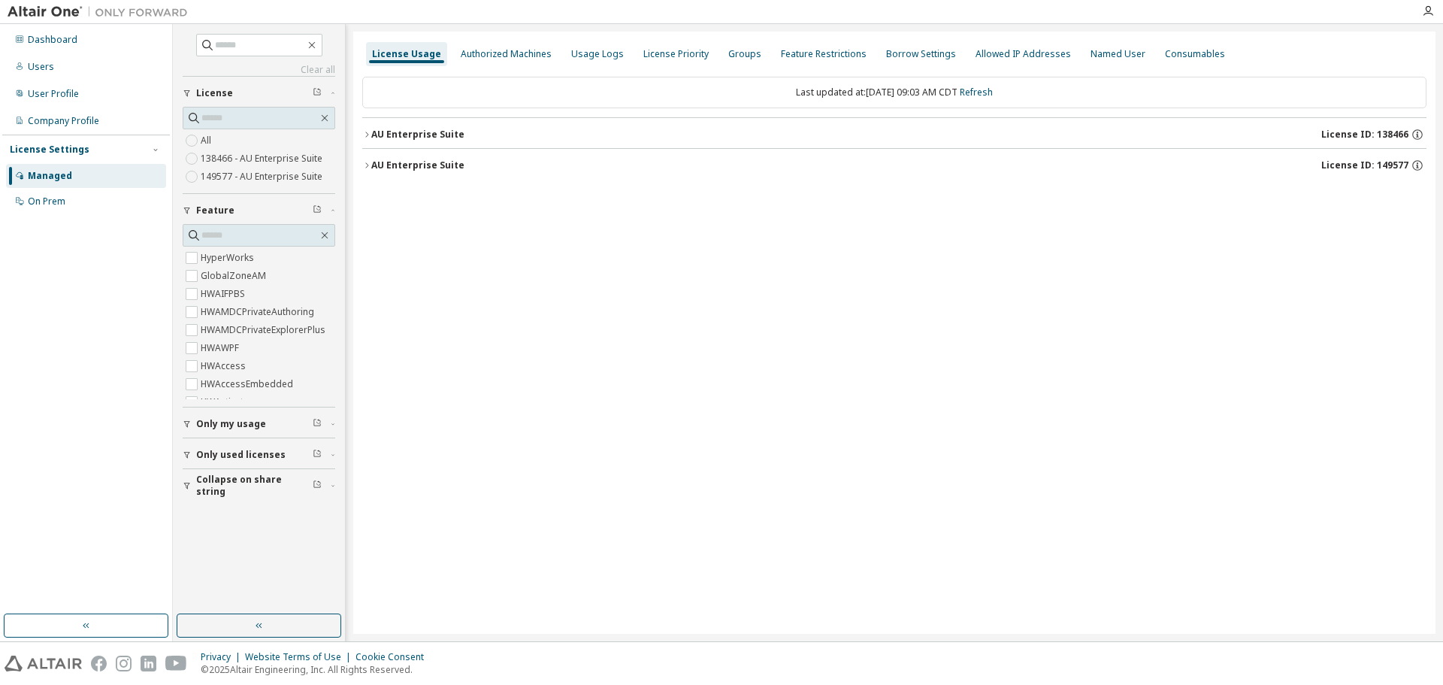
click at [420, 164] on div "AU Enterprise Suite" at bounding box center [417, 165] width 93 height 12
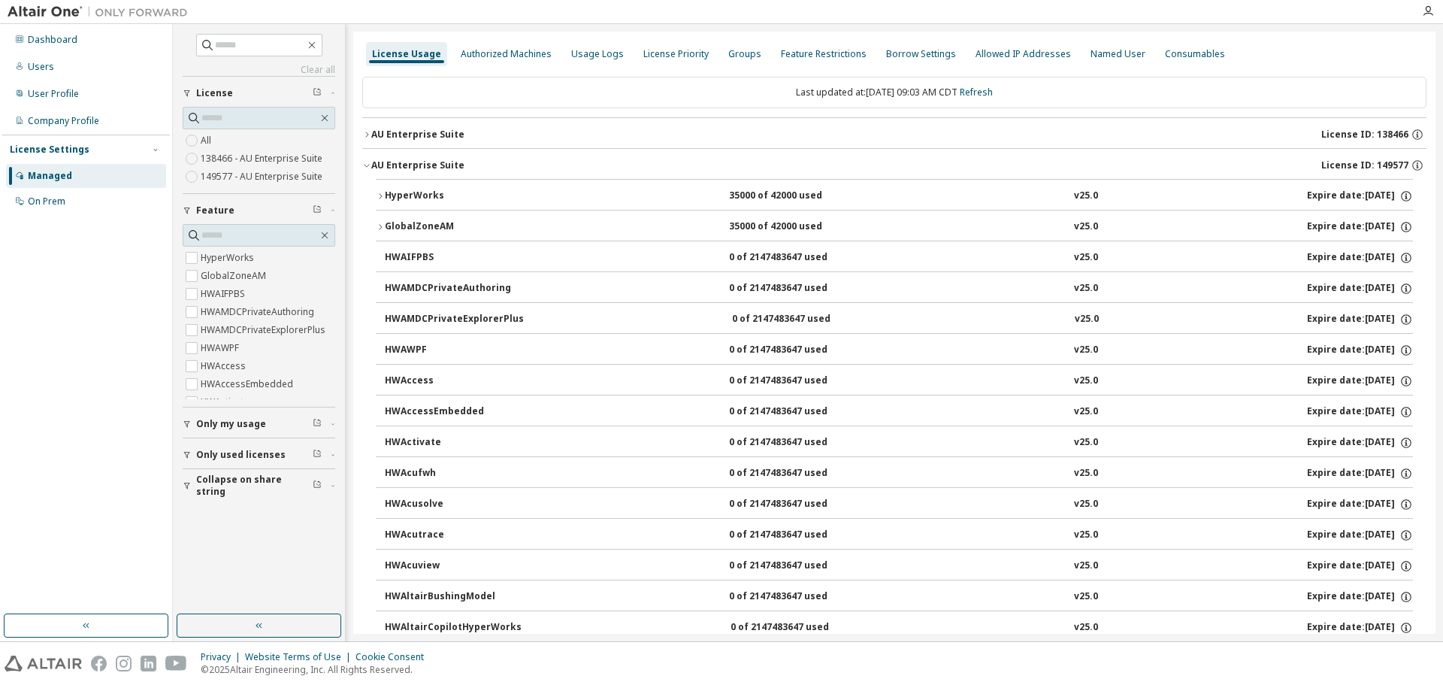
click at [422, 132] on div "AU Enterprise Suite" at bounding box center [417, 135] width 93 height 12
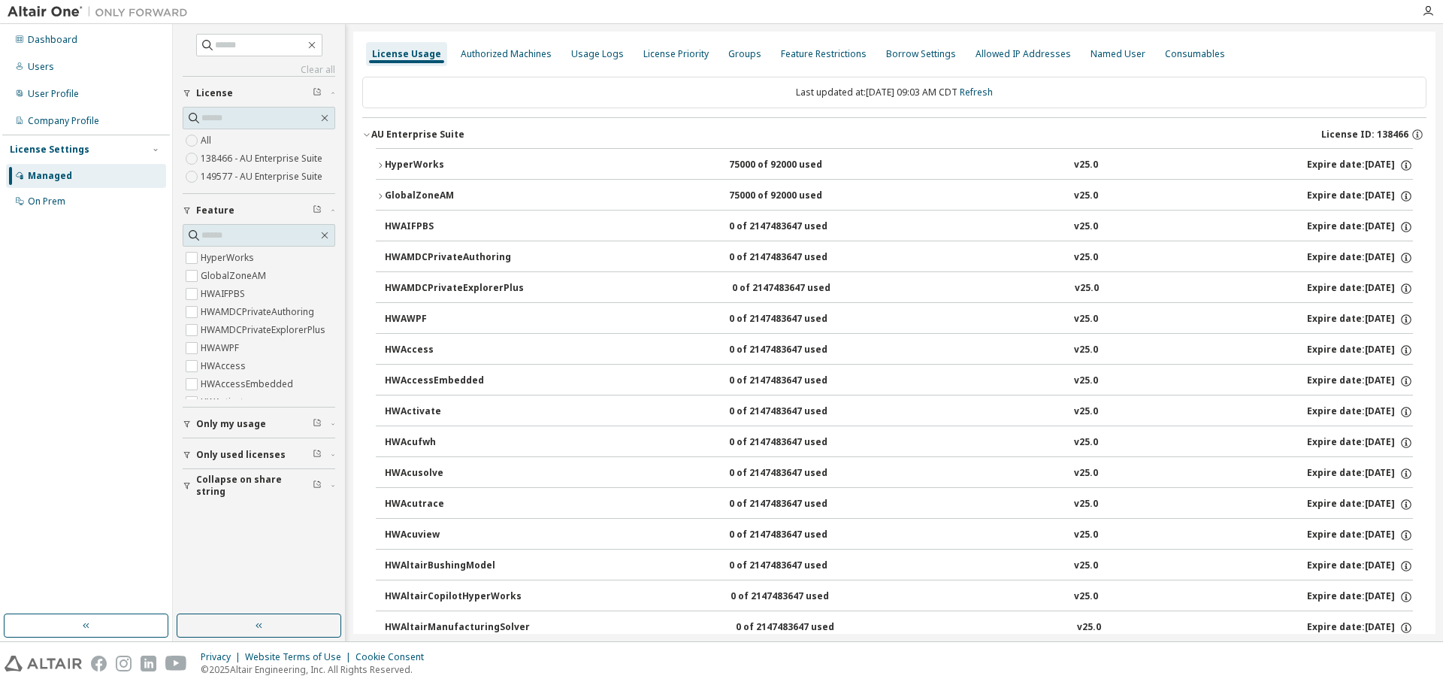
click at [429, 168] on div "HyperWorks" at bounding box center [452, 166] width 135 height 14
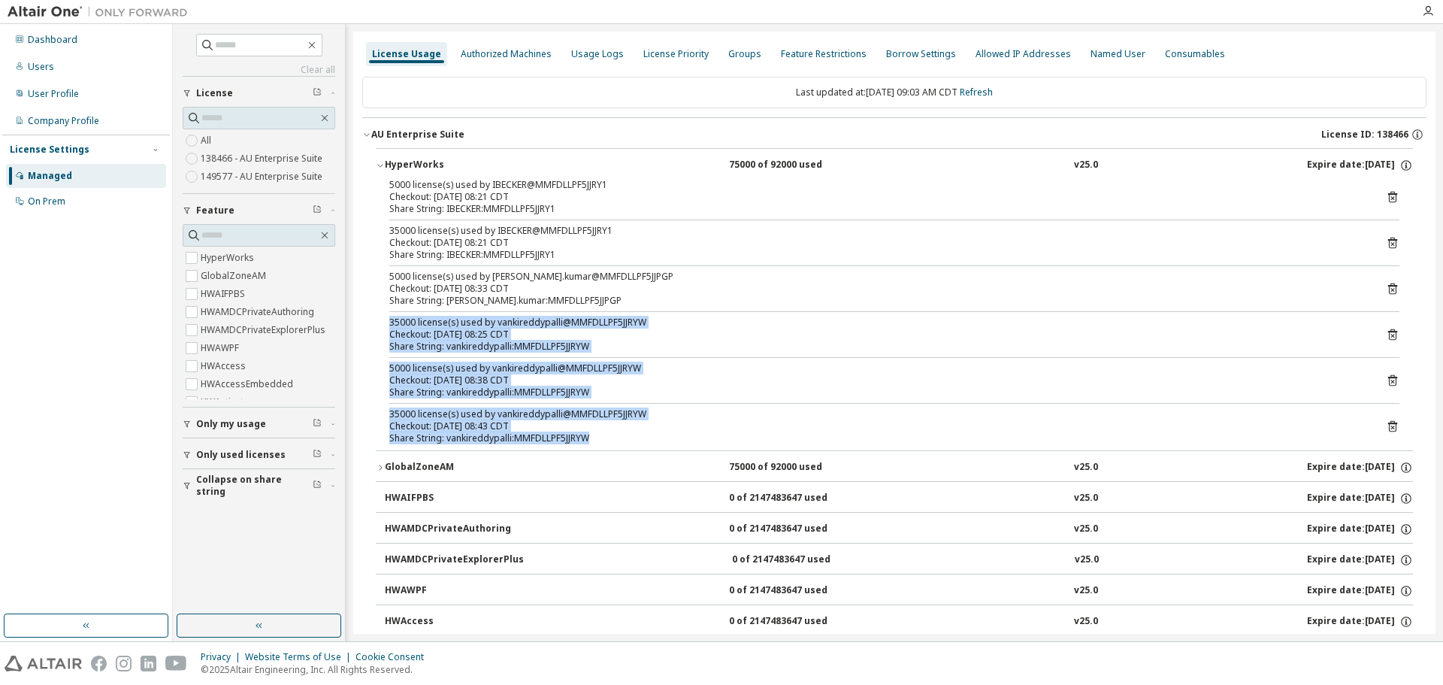
drag, startPoint x: 608, startPoint y: 434, endPoint x: 371, endPoint y: 320, distance: 262.6
click at [615, 435] on div "Share String: vankireddypalli:MMFDLLPF5JJRYW" at bounding box center [876, 438] width 974 height 12
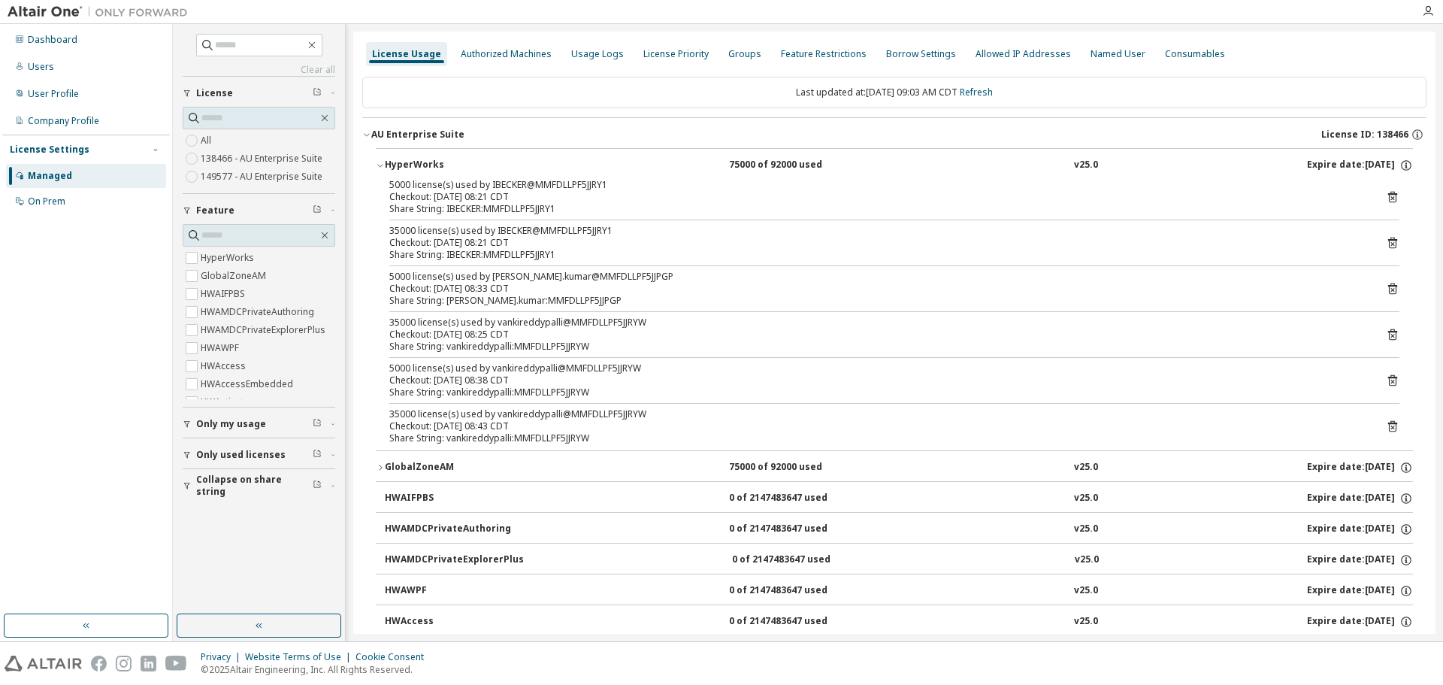
click at [800, 167] on div "75000 of 92000 used" at bounding box center [796, 166] width 135 height 14
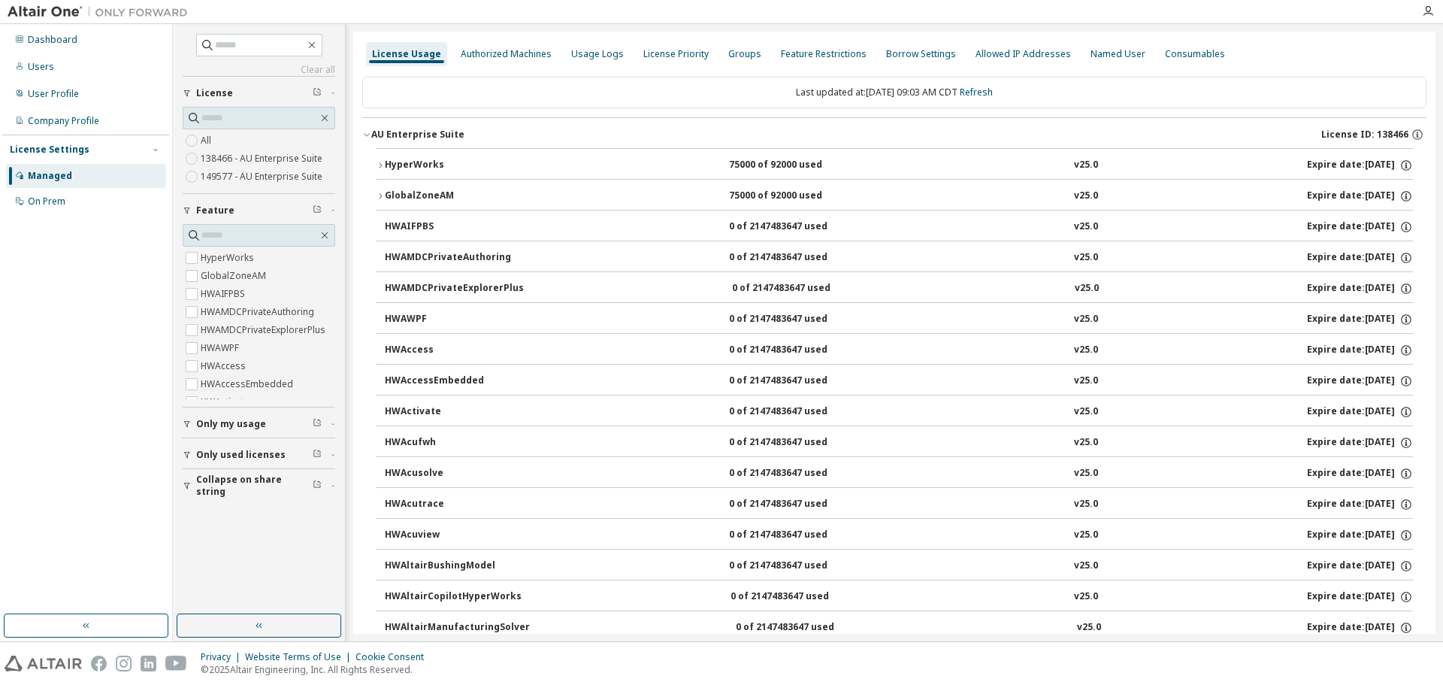
click at [211, 457] on span "Only used licenses" at bounding box center [240, 455] width 89 height 12
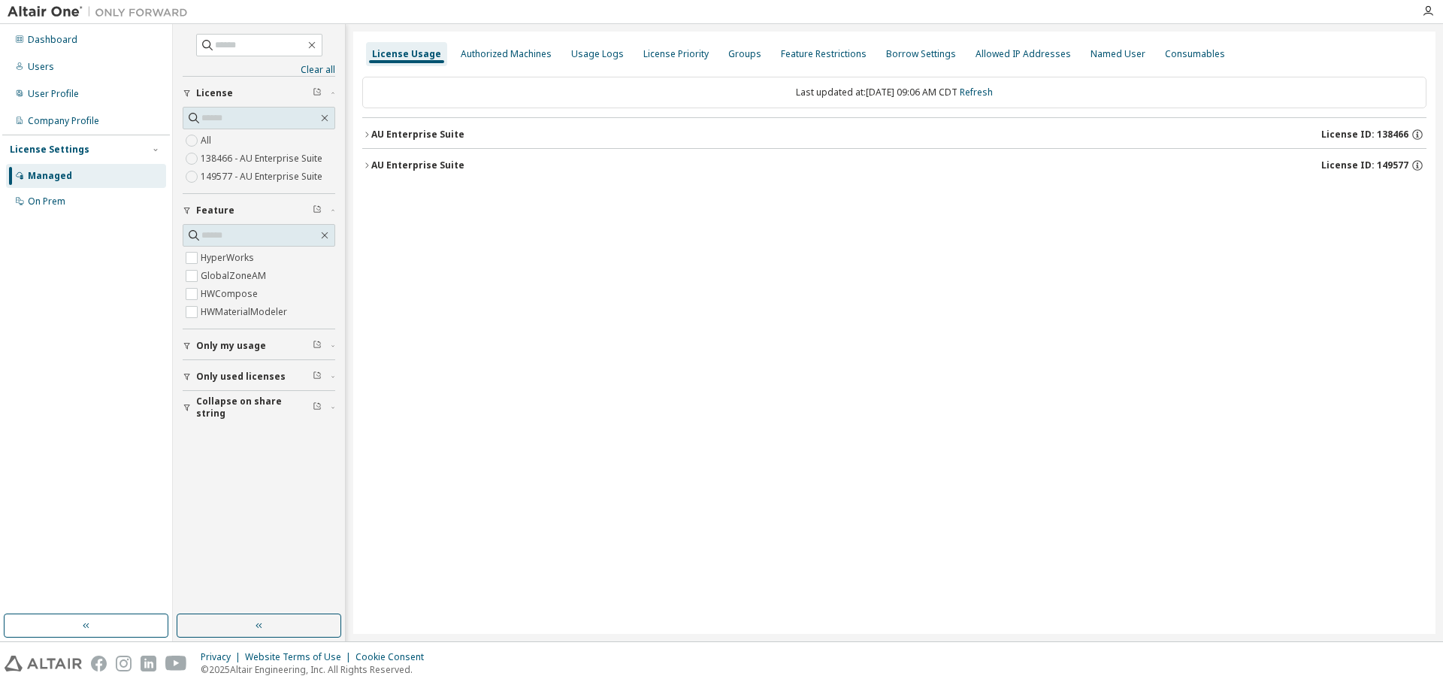
click at [422, 168] on div "AU Enterprise Suite" at bounding box center [417, 165] width 93 height 12
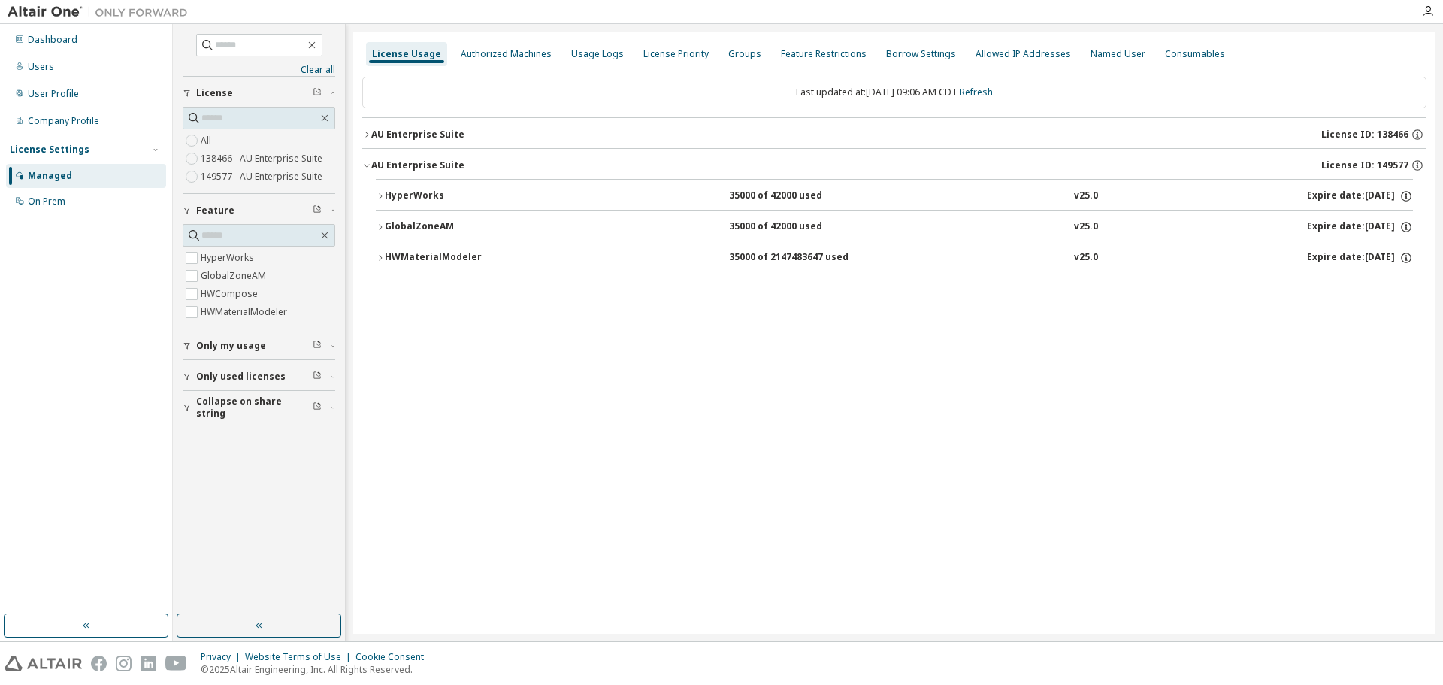
click at [423, 137] on div "AU Enterprise Suite" at bounding box center [417, 135] width 93 height 12
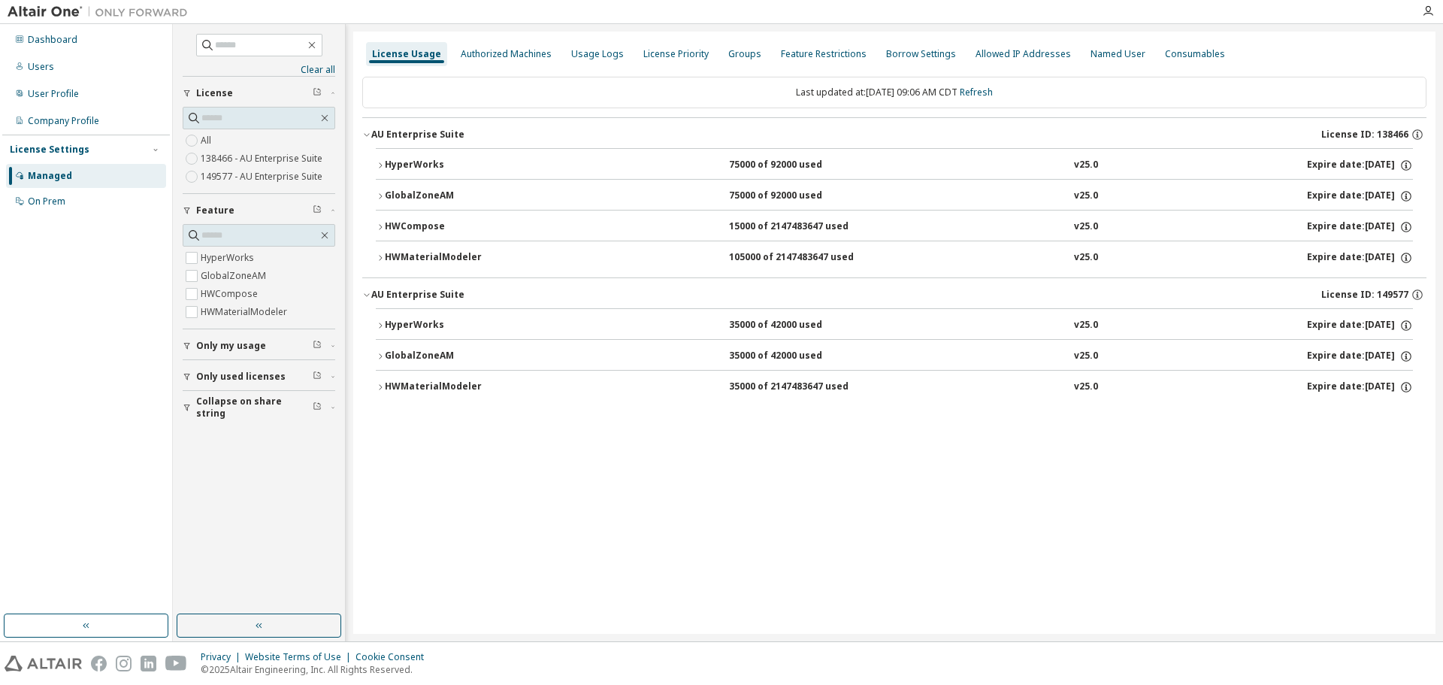
click at [447, 320] on div "HyperWorks" at bounding box center [452, 326] width 135 height 14
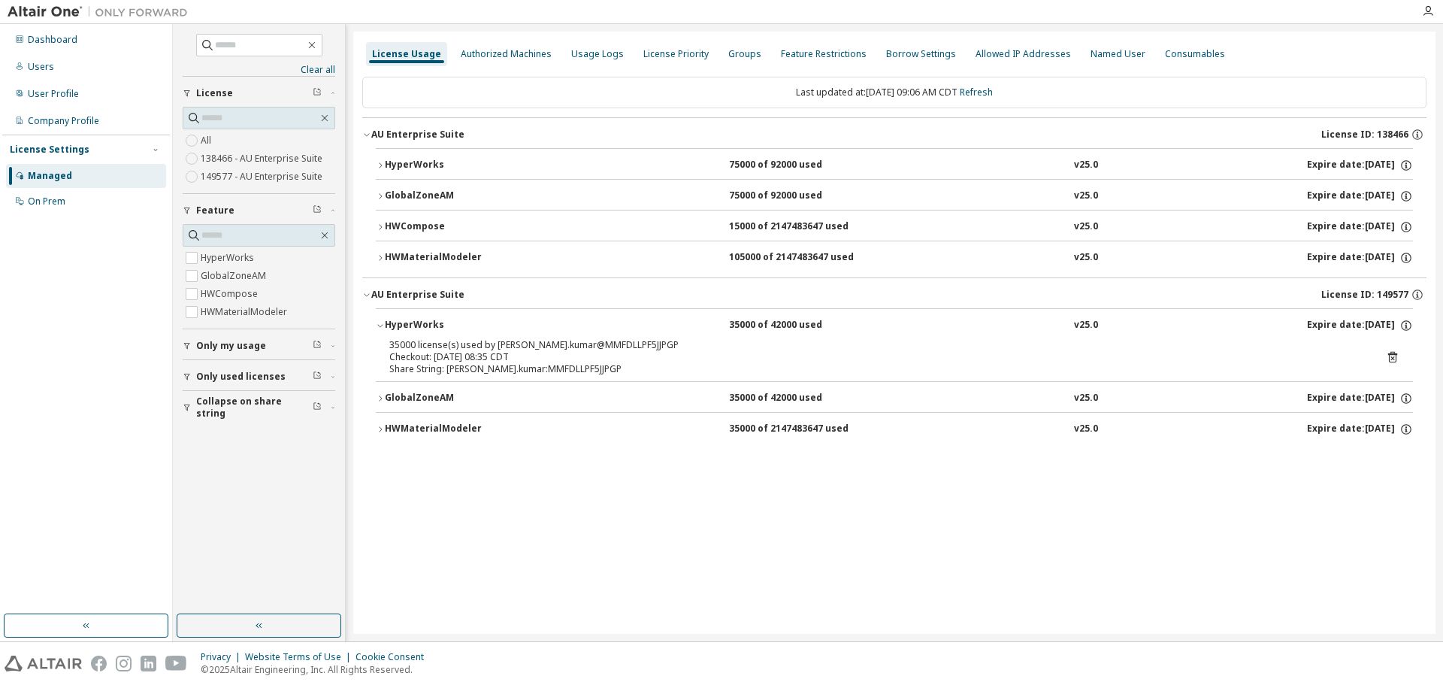
click at [407, 162] on div "HyperWorks" at bounding box center [452, 166] width 135 height 14
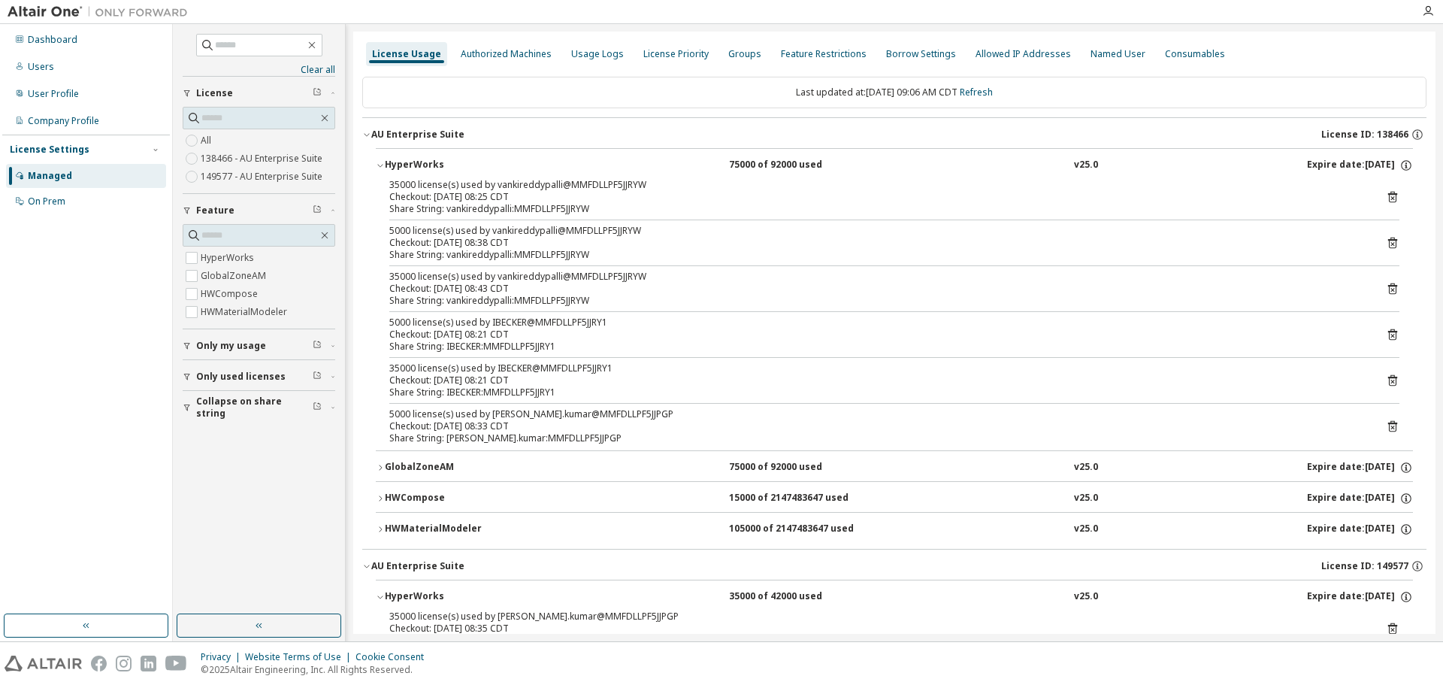
click at [1262, 56] on div "License Usage Authorized Machines Usage Logs License Priority Groups Feature Re…" at bounding box center [894, 54] width 1065 height 27
click at [370, 133] on icon "button" at bounding box center [366, 134] width 9 height 9
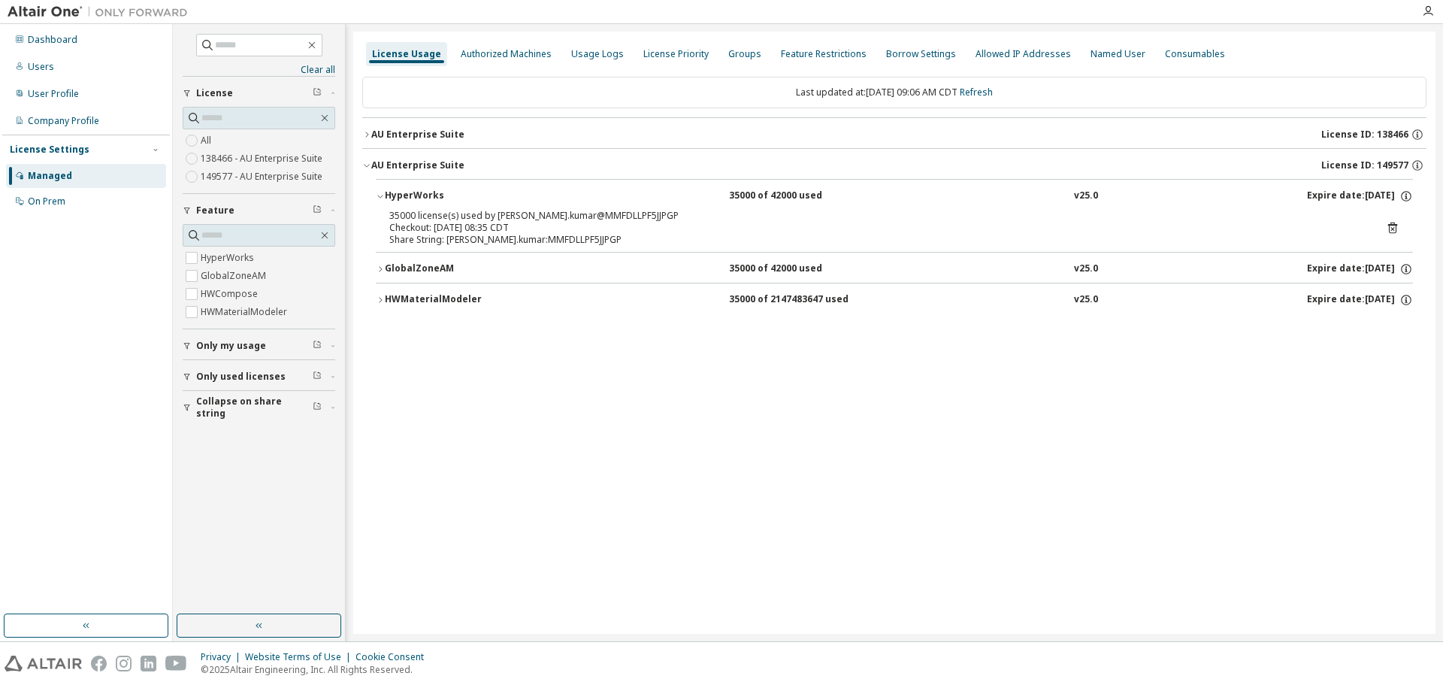
click at [368, 138] on icon "button" at bounding box center [366, 134] width 9 height 9
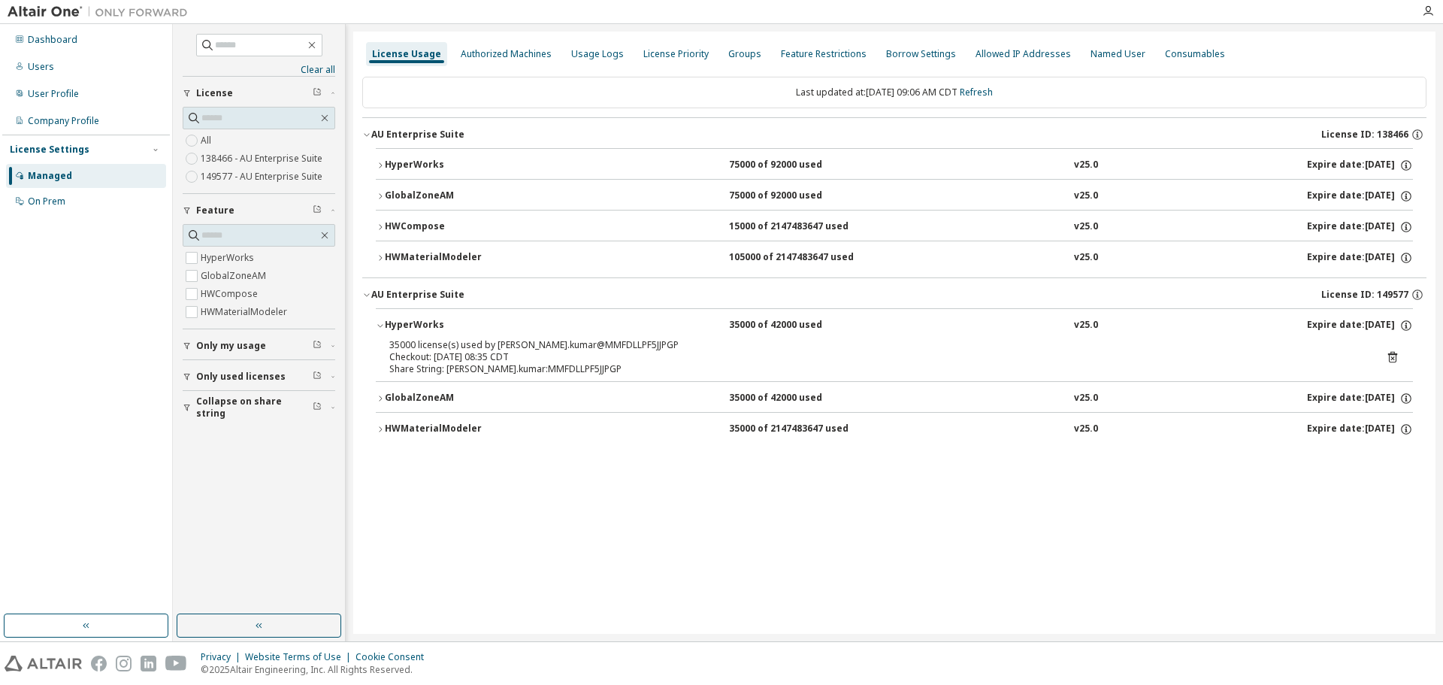
click at [376, 328] on icon "button" at bounding box center [380, 325] width 9 height 9
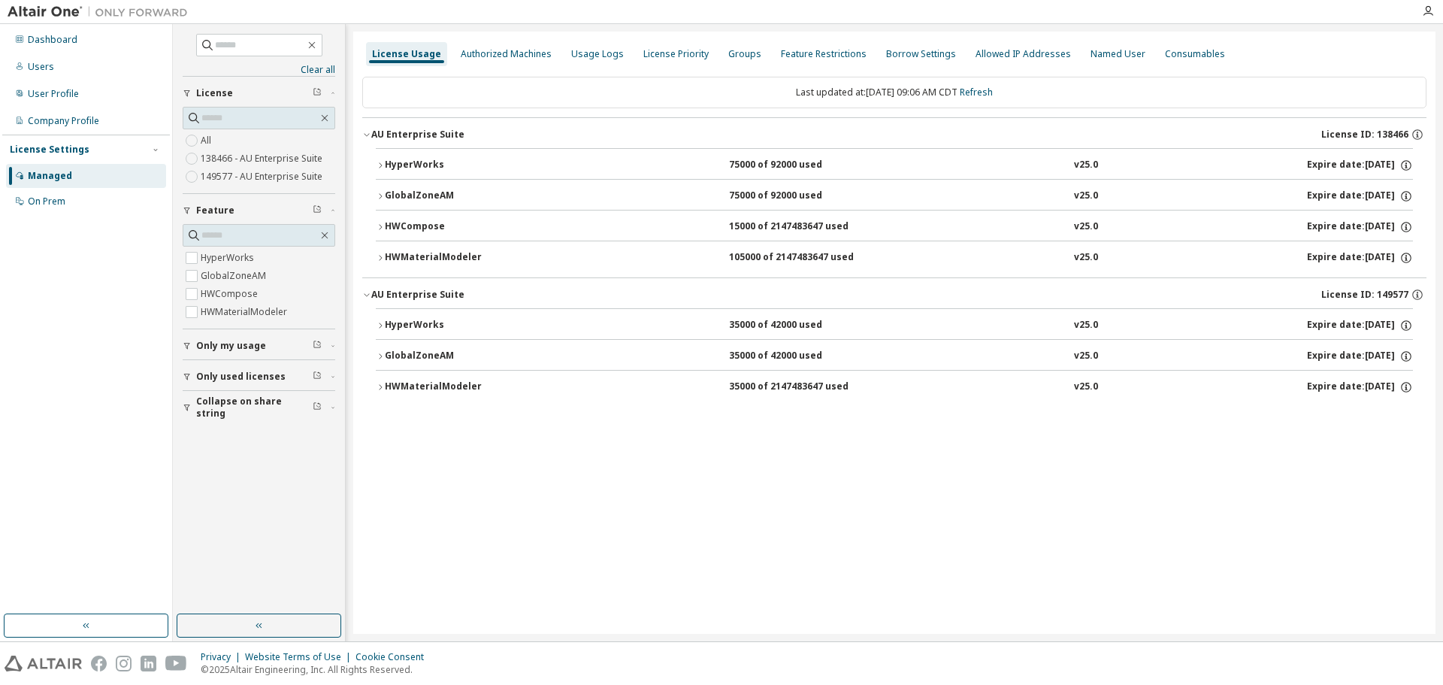
click at [648, 490] on div "License Usage Authorized Machines Usage Logs License Priority Groups Feature Re…" at bounding box center [894, 333] width 1083 height 602
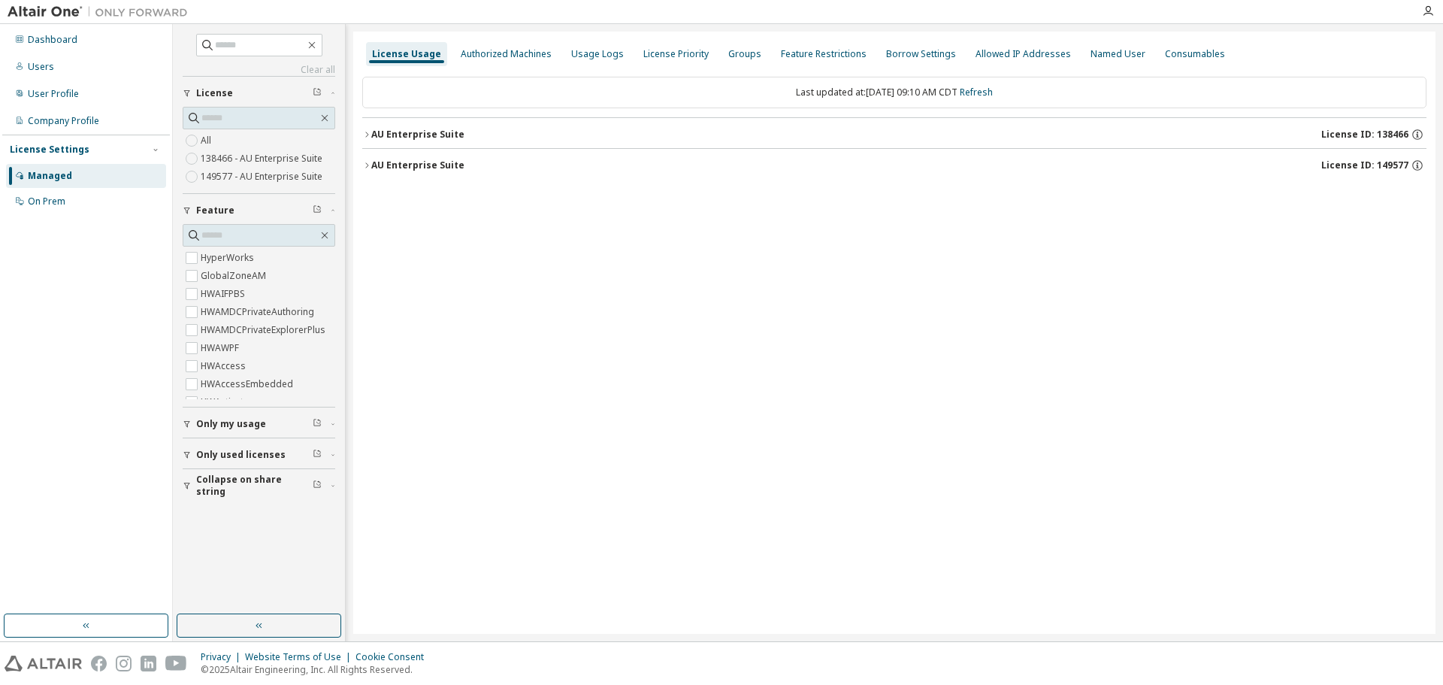
click at [395, 136] on div "AU Enterprise Suite" at bounding box center [417, 135] width 93 height 12
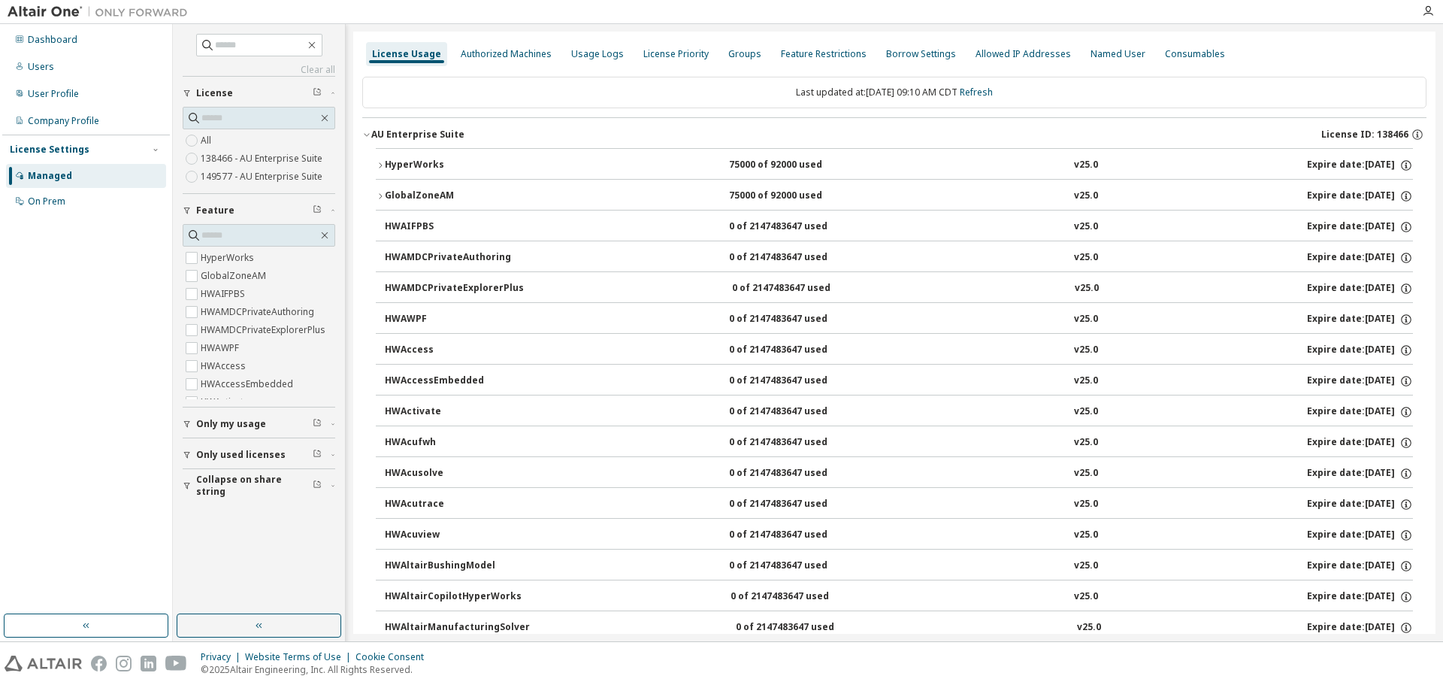
click at [390, 159] on div "HyperWorks" at bounding box center [452, 166] width 135 height 14
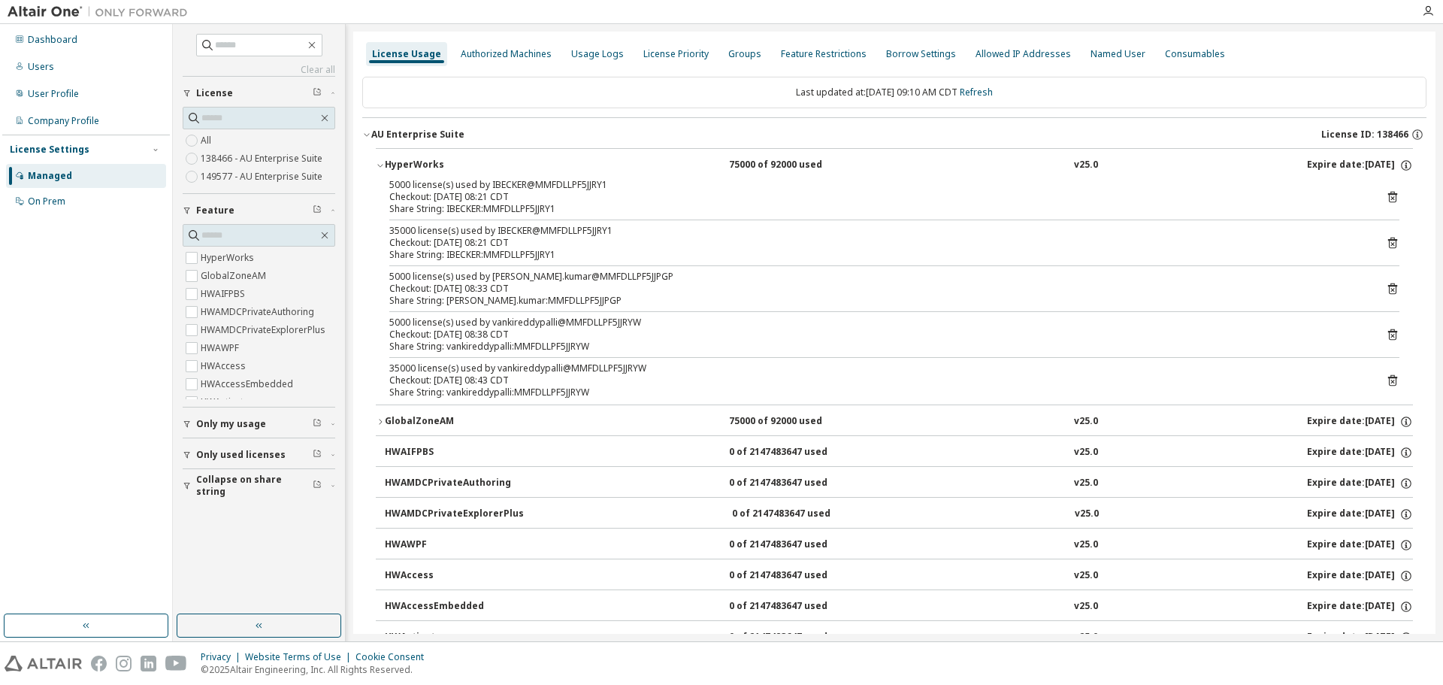
click at [443, 162] on div "HyperWorks" at bounding box center [452, 166] width 135 height 14
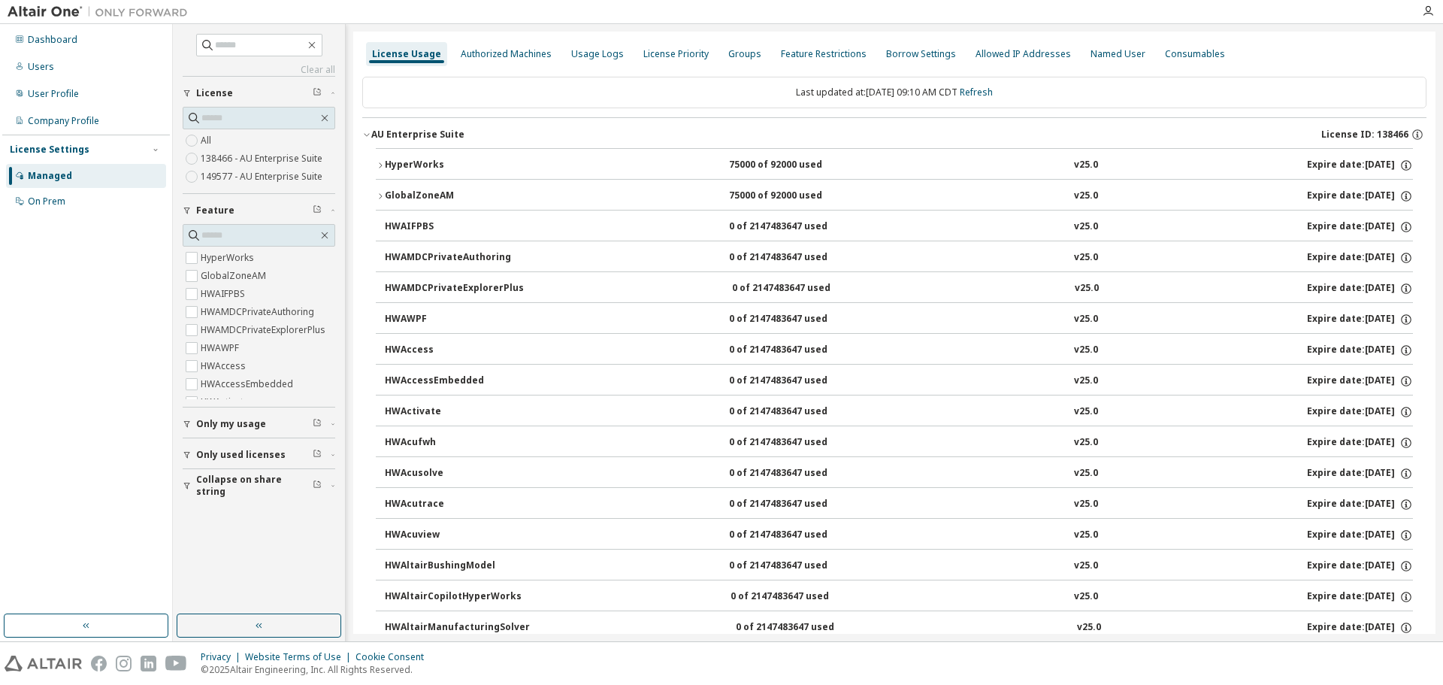
click at [195, 456] on div "button" at bounding box center [190, 454] width 14 height 9
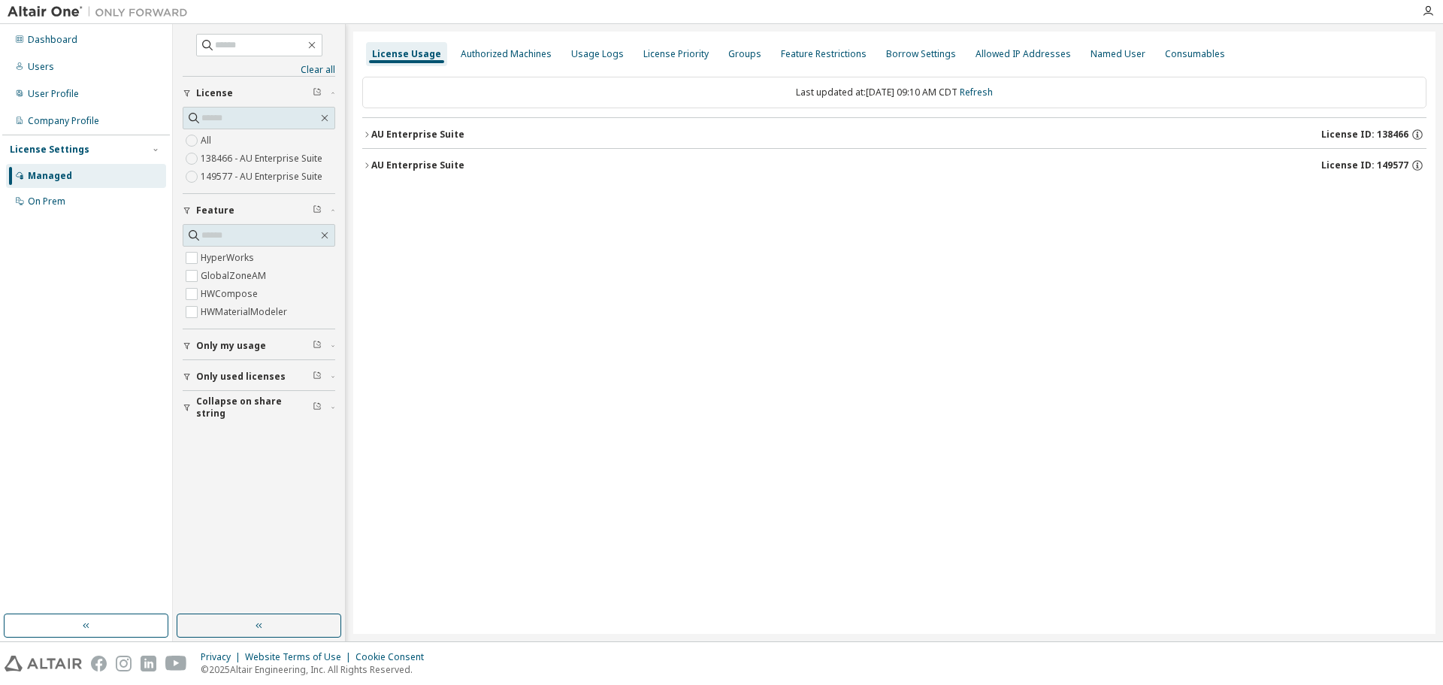
drag, startPoint x: 378, startPoint y: 161, endPoint x: 370, endPoint y: 162, distance: 8.4
click at [373, 162] on div "AU Enterprise Suite" at bounding box center [417, 165] width 93 height 12
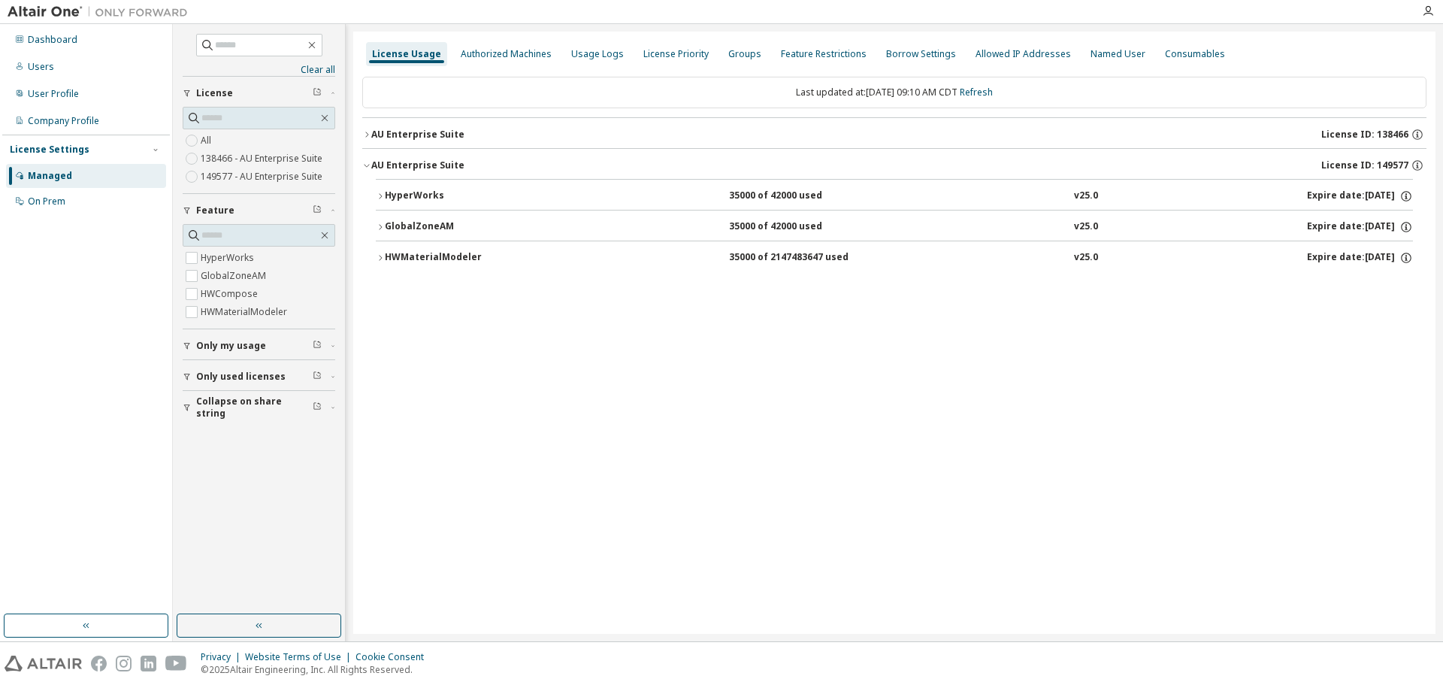
click at [369, 129] on button "AU Enterprise Suite License ID: 138466" at bounding box center [894, 134] width 1065 height 33
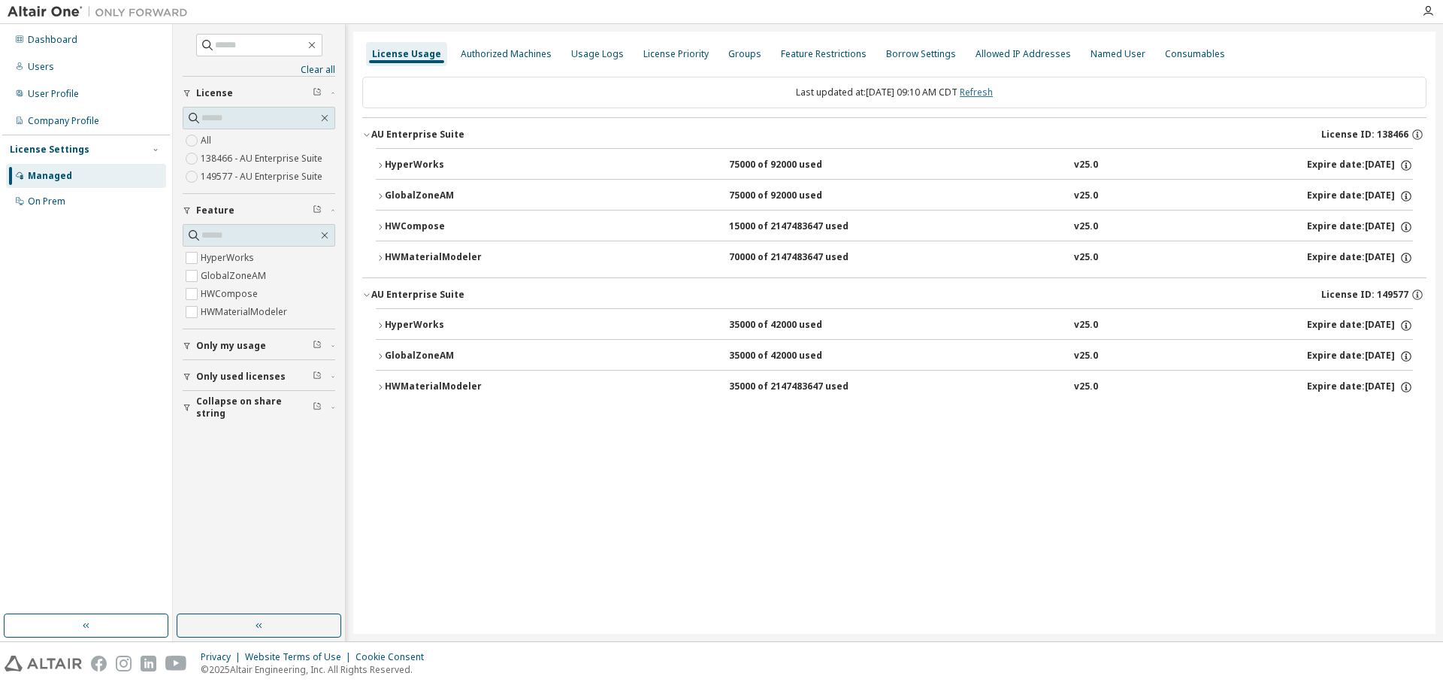
click at [993, 96] on link "Refresh" at bounding box center [976, 92] width 33 height 13
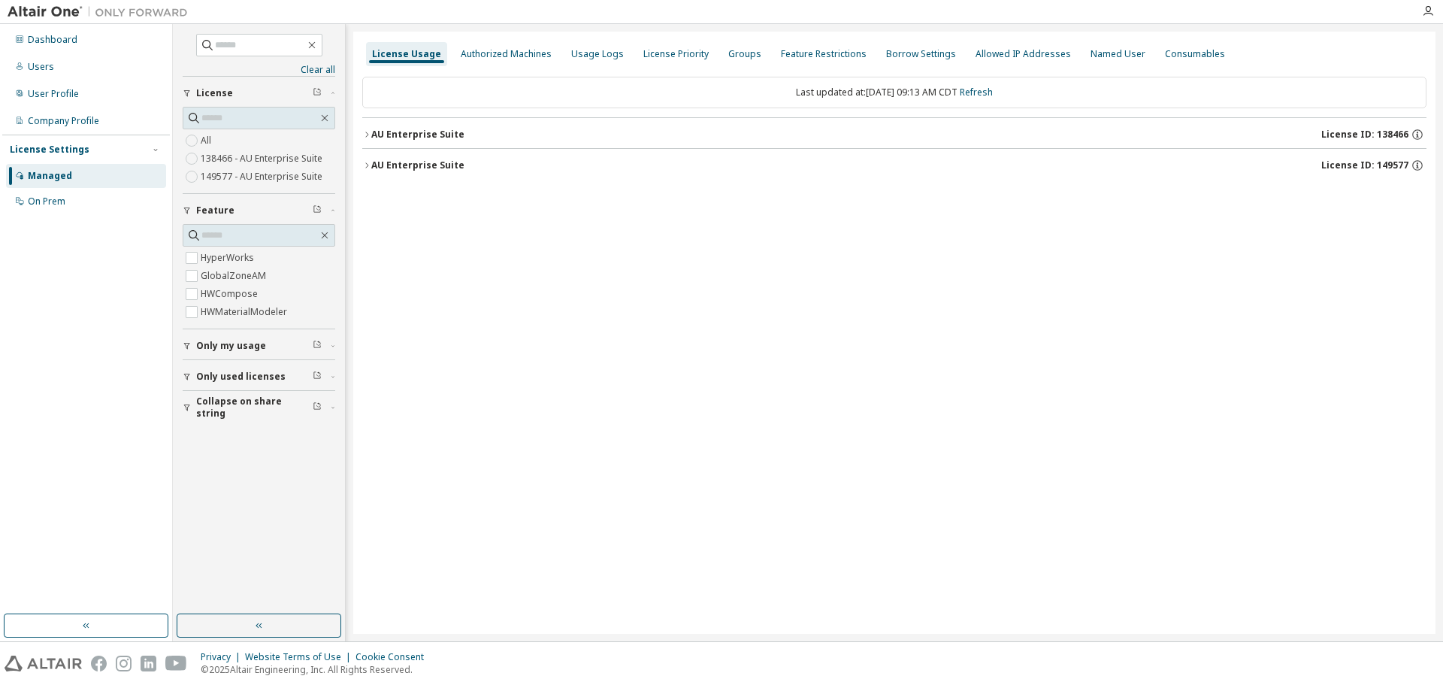
click at [375, 124] on button "AU Enterprise Suite License ID: 138466" at bounding box center [894, 134] width 1065 height 33
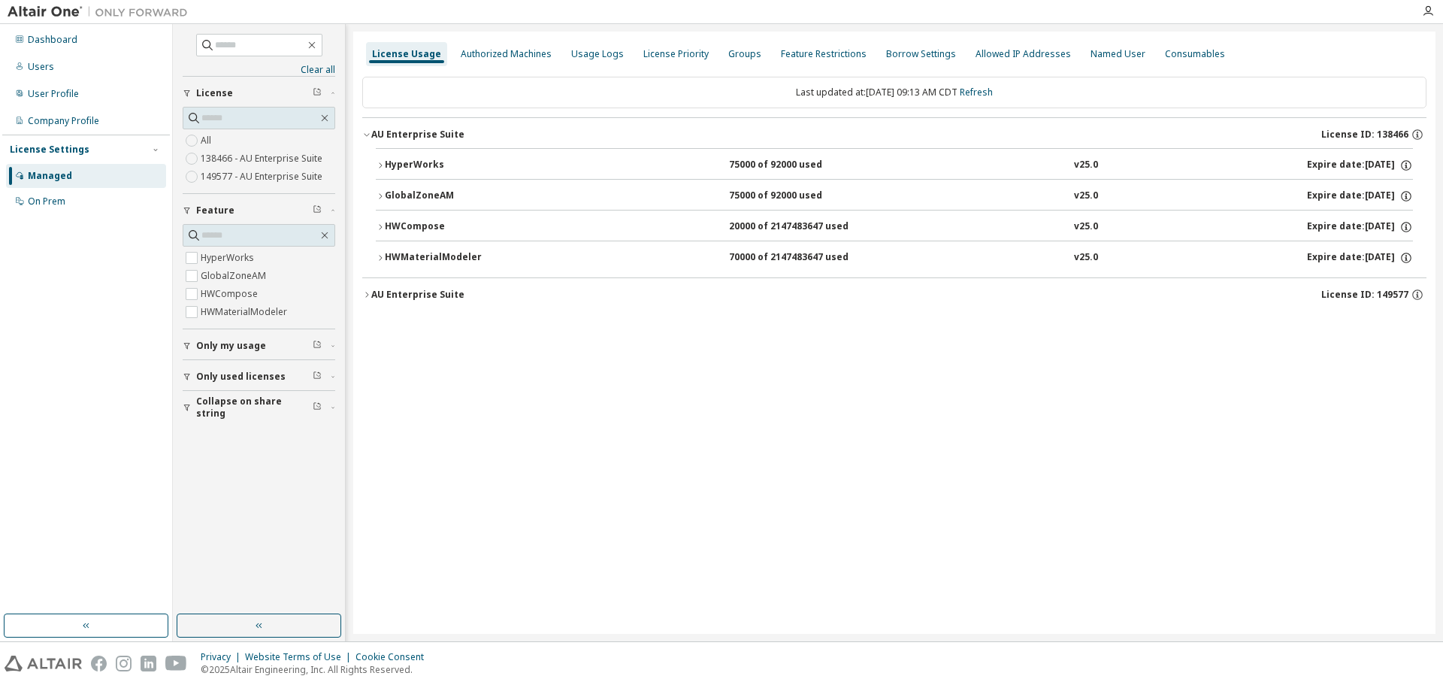
click at [361, 292] on div "License Usage Authorized Machines Usage Logs License Priority Groups Feature Re…" at bounding box center [894, 333] width 1083 height 602
click at [369, 291] on icon "button" at bounding box center [366, 294] width 9 height 9
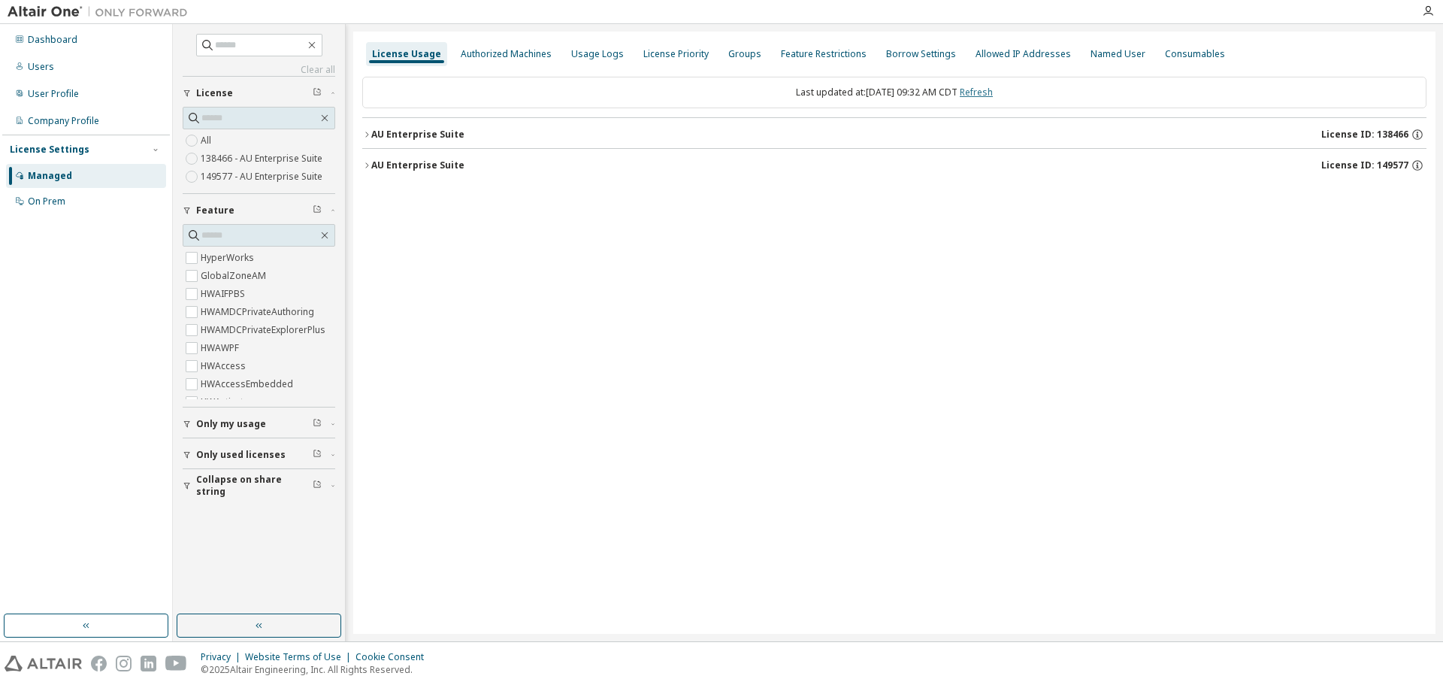
click at [993, 92] on link "Refresh" at bounding box center [976, 92] width 33 height 13
click at [399, 166] on div "AU Enterprise Suite" at bounding box center [417, 165] width 93 height 12
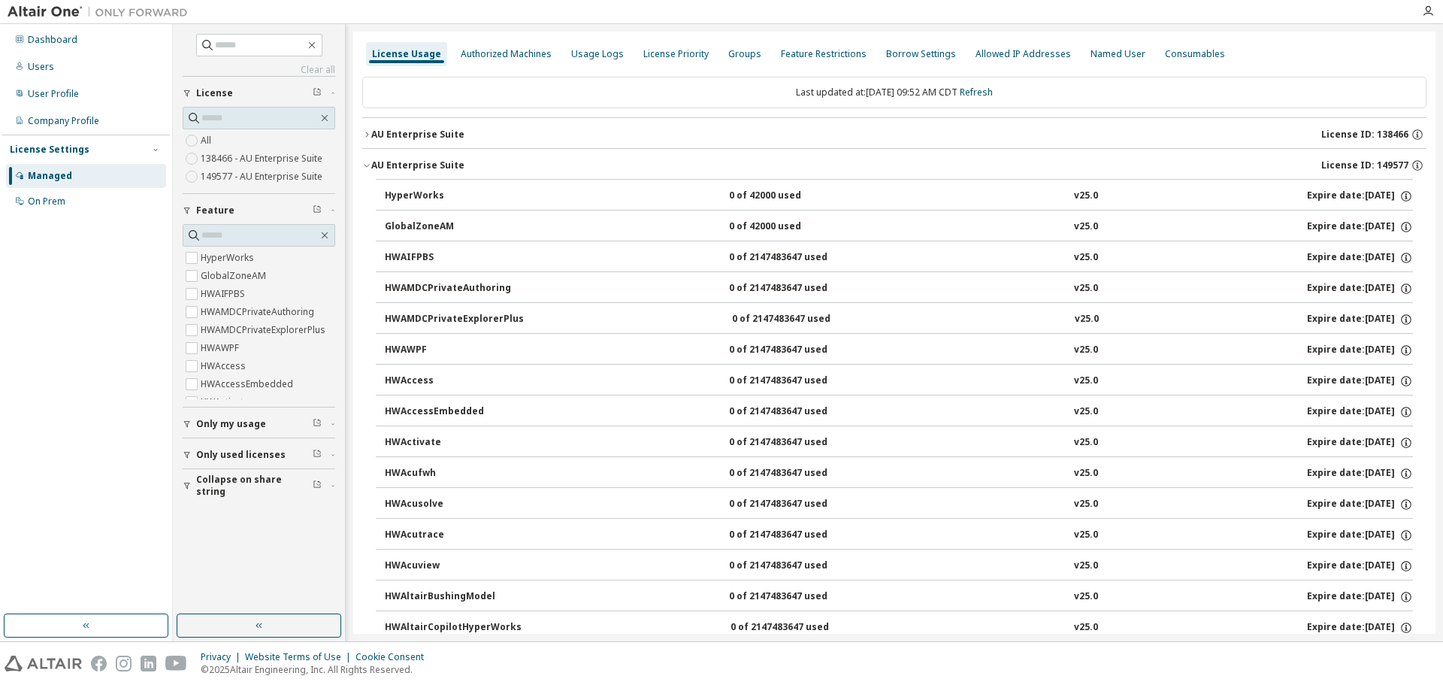
click at [396, 132] on div "AU Enterprise Suite" at bounding box center [417, 135] width 93 height 12
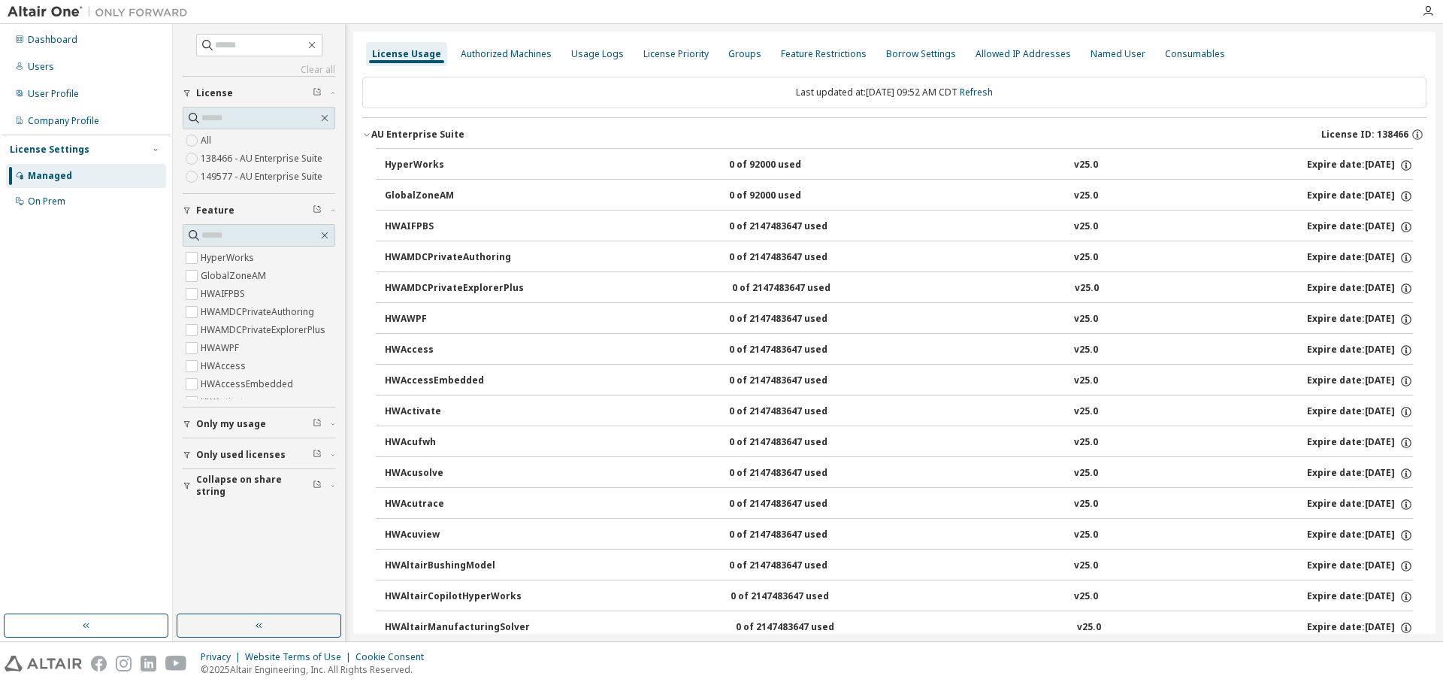
click at [395, 135] on div "AU Enterprise Suite" at bounding box center [417, 135] width 93 height 12
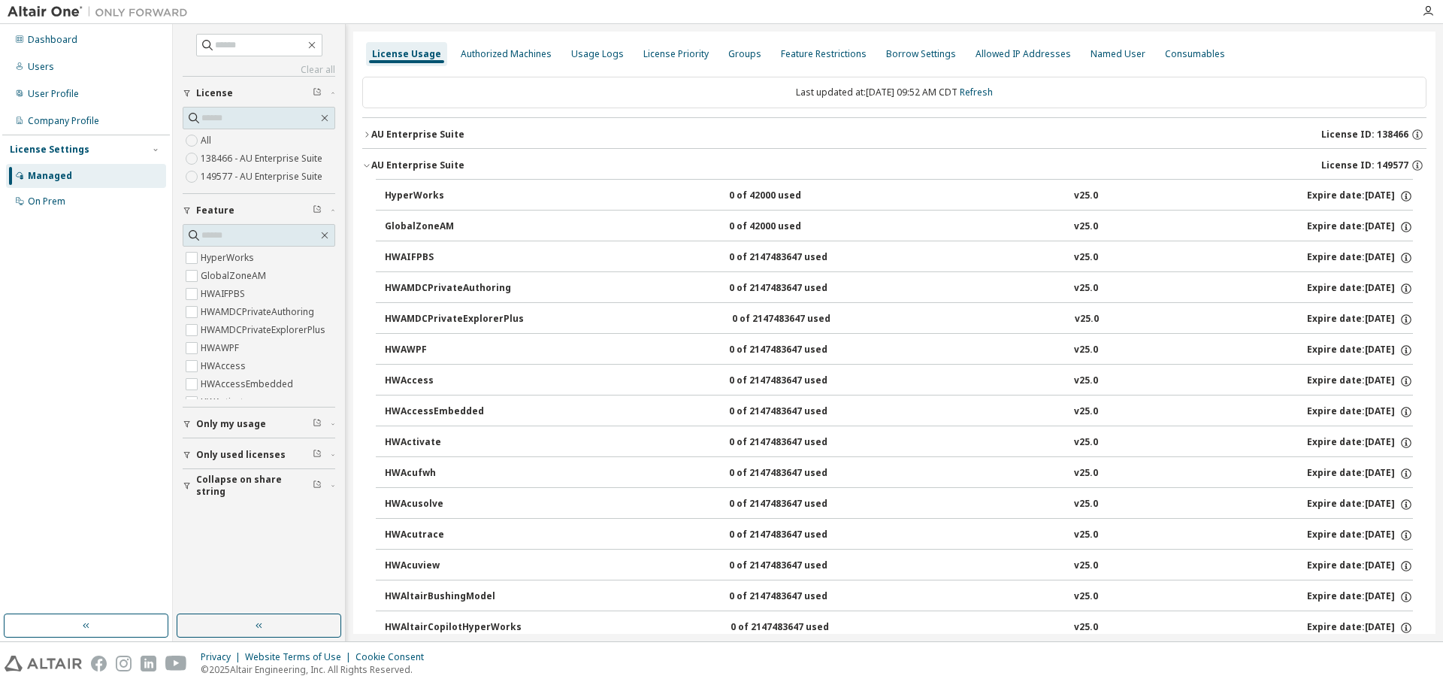
click at [392, 152] on button "AU Enterprise Suite License ID: 149577" at bounding box center [894, 165] width 1065 height 33
